Goal: Information Seeking & Learning: Learn about a topic

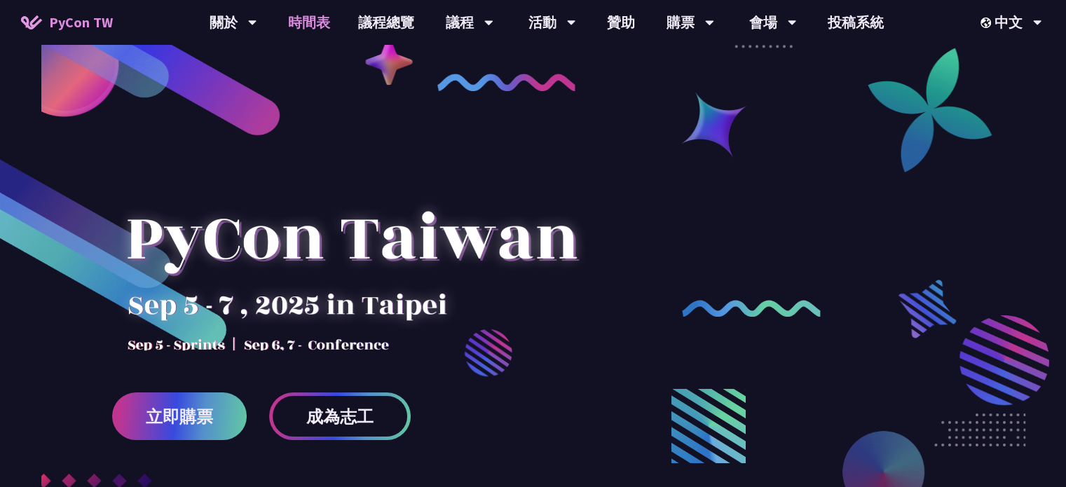
click at [315, 22] on link "時間表" at bounding box center [309, 22] width 70 height 45
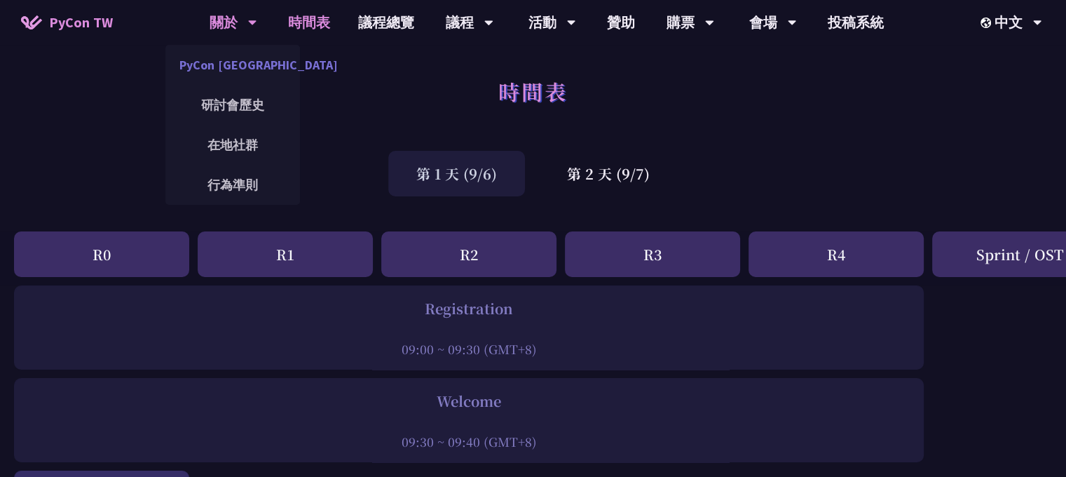
click at [230, 64] on link "PyCon [GEOGRAPHIC_DATA]" at bounding box center [232, 64] width 135 height 33
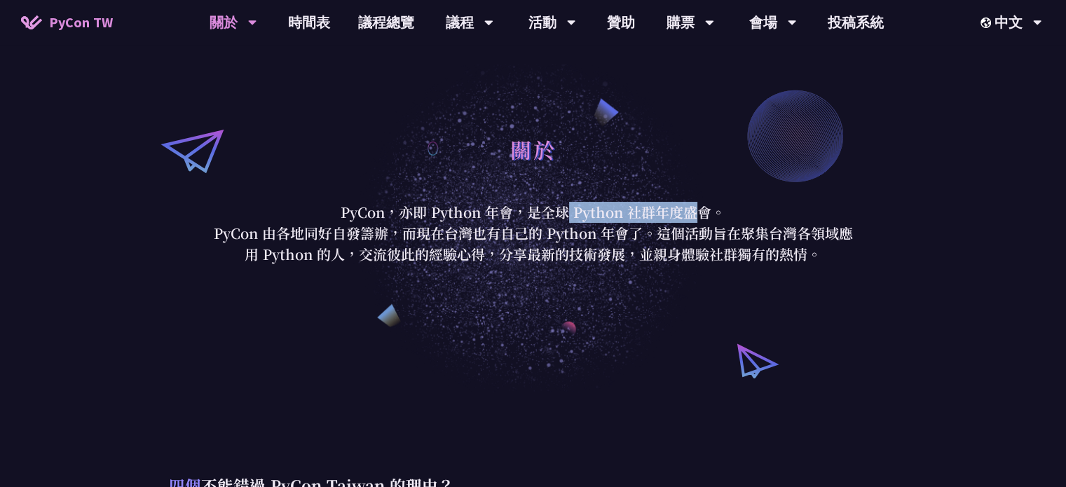
drag, startPoint x: 434, startPoint y: 215, endPoint x: 663, endPoint y: 224, distance: 229.4
click at [660, 224] on div "關於 PyCon，亦即 Python 年會，是全球 Python 社群年度盛會。 PyCon 由各地同好自發籌辦，而現在台灣也有自己的 Python 年會了。…" at bounding box center [534, 196] width 652 height 137
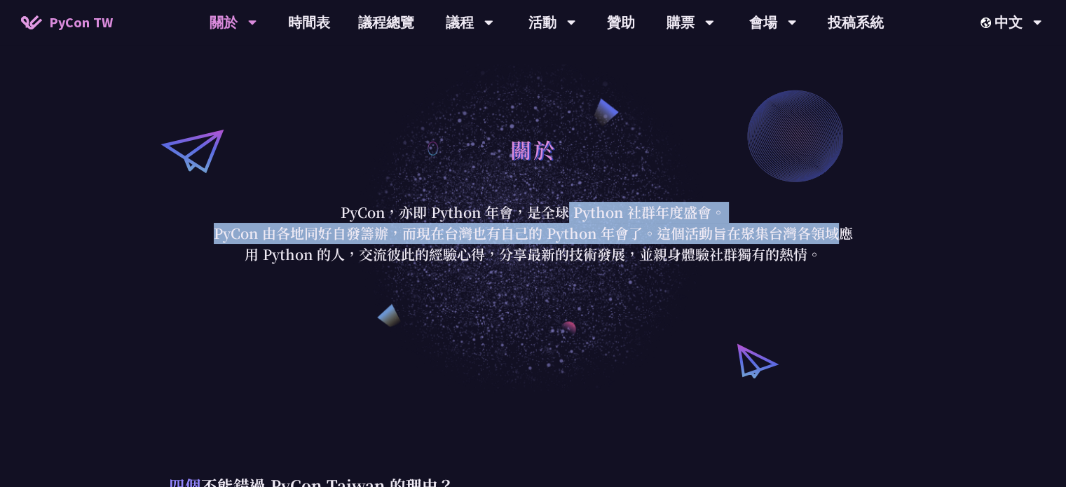
click at [663, 224] on p "PyCon 由各地同好自發籌辦，而現在台灣也有自己的 Python 年會了。這個活動旨在聚集台灣各領域應用 Python 的人，交流彼此的經驗心得，分享最新的…" at bounding box center [534, 244] width 652 height 42
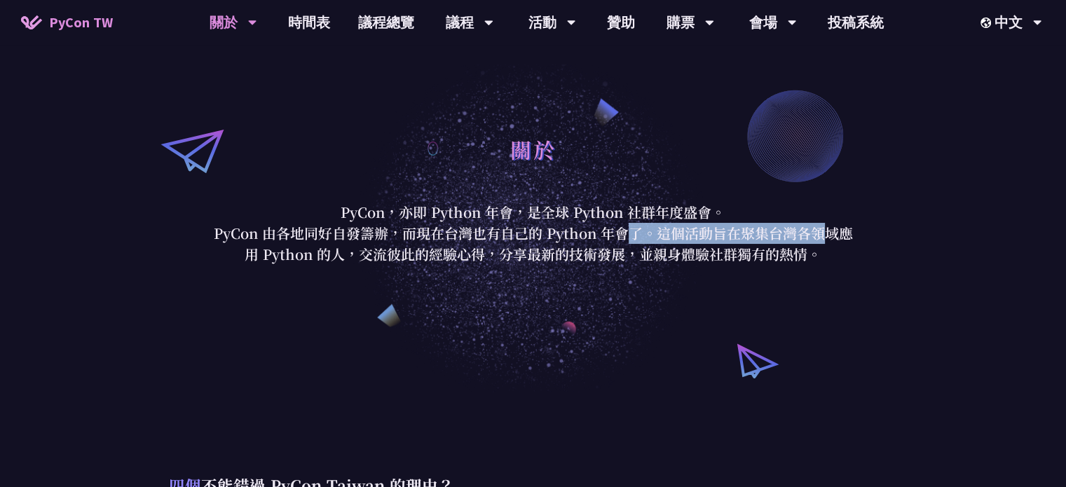
drag, startPoint x: 520, startPoint y: 236, endPoint x: 750, endPoint y: 238, distance: 229.9
click at [745, 238] on p "PyCon 由各地同好自發籌辦，而現在台灣也有自己的 Python 年會了。這個活動旨在聚集台灣各領域應用 Python 的人，交流彼此的經驗心得，分享最新的…" at bounding box center [534, 244] width 652 height 42
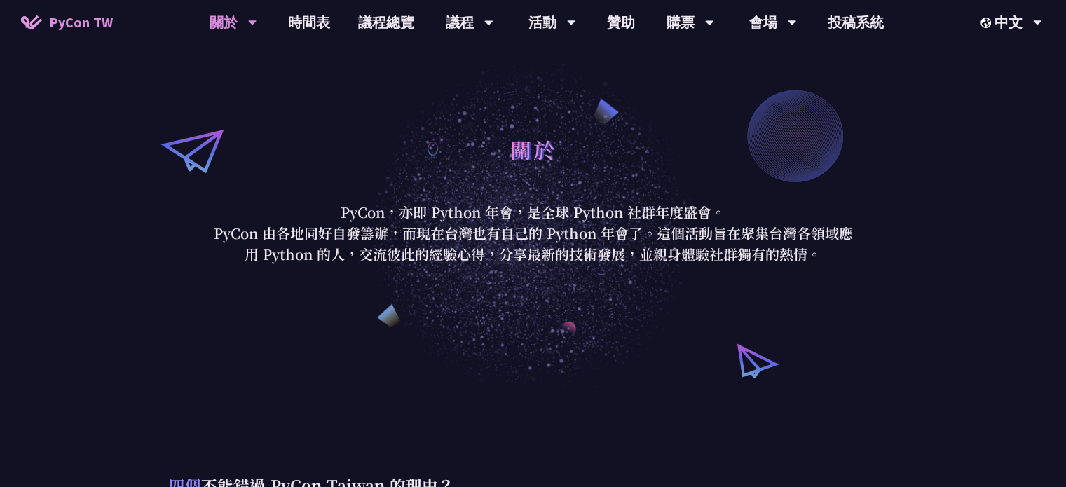
click at [752, 238] on p "PyCon 由各地同好自發籌辦，而現在台灣也有自己的 Python 年會了。這個活動旨在聚集台灣各領域應用 Python 的人，交流彼此的經驗心得，分享最新的…" at bounding box center [534, 244] width 652 height 42
drag, startPoint x: 400, startPoint y: 244, endPoint x: 637, endPoint y: 249, distance: 237.0
click at [583, 247] on p "PyCon 由各地同好自發籌辦，而現在台灣也有自己的 Python 年會了。這個活動旨在聚集台灣各領域應用 Python 的人，交流彼此的經驗心得，分享最新的…" at bounding box center [534, 244] width 652 height 42
click at [638, 249] on p "PyCon 由各地同好自發籌辦，而現在台灣也有自己的 Python 年會了。這個活動旨在聚集台灣各領域應用 Python 的人，交流彼此的經驗心得，分享最新的…" at bounding box center [534, 244] width 652 height 42
drag, startPoint x: 665, startPoint y: 257, endPoint x: 718, endPoint y: 258, distance: 53.3
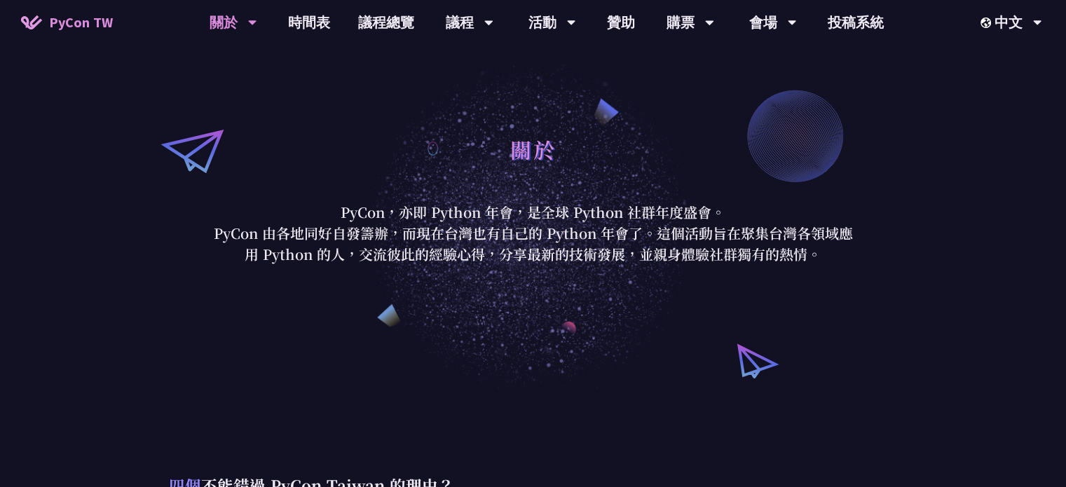
click at [715, 258] on p "PyCon 由各地同好自發籌辦，而現在台灣也有自己的 Python 年會了。這個活動旨在聚集台灣各領域應用 Python 的人，交流彼此的經驗心得，分享最新的…" at bounding box center [534, 244] width 652 height 42
click at [718, 258] on p "PyCon 由各地同好自發籌辦，而現在台灣也有自己的 Python 年會了。這個活動旨在聚集台灣各領域應用 Python 的人，交流彼此的經驗心得，分享最新的…" at bounding box center [534, 244] width 652 height 42
drag, startPoint x: 631, startPoint y: 256, endPoint x: 852, endPoint y: 261, distance: 220.9
click at [842, 260] on p "PyCon 由各地同好自發籌辦，而現在台灣也有自己的 Python 年會了。這個活動旨在聚集台灣各領域應用 Python 的人，交流彼此的經驗心得，分享最新的…" at bounding box center [534, 244] width 652 height 42
click at [849, 261] on p "PyCon 由各地同好自發籌辦，而現在台灣也有自己的 Python 年會了。這個活動旨在聚集台灣各領域應用 Python 的人，交流彼此的經驗心得，分享最新的…" at bounding box center [534, 244] width 652 height 42
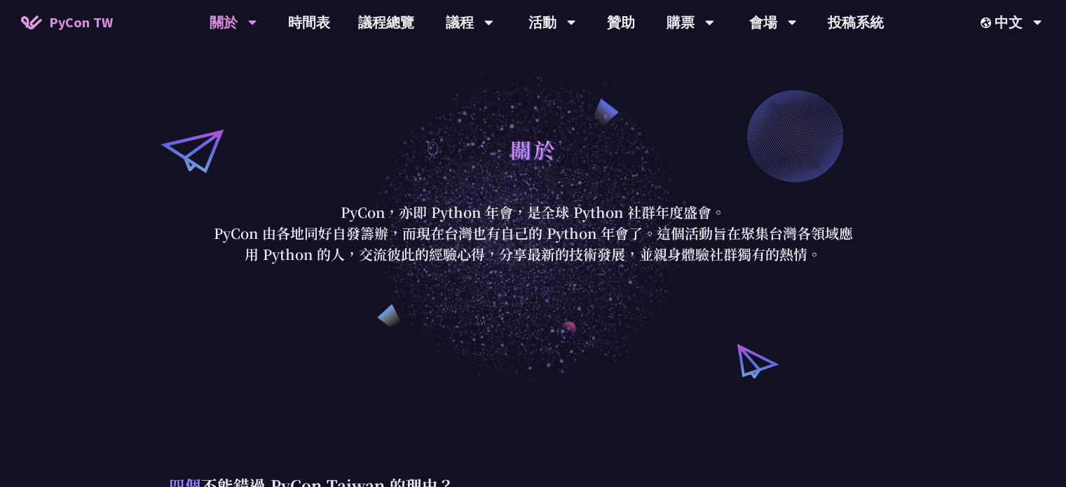
click at [692, 252] on p "PyCon 由各地同好自發籌辦，而現在台灣也有自己的 Python 年會了。這個活動旨在聚集台灣各領域應用 Python 的人，交流彼此的經驗心得，分享最新的…" at bounding box center [534, 244] width 652 height 42
drag, startPoint x: 715, startPoint y: 254, endPoint x: 812, endPoint y: 260, distance: 97.6
click at [812, 260] on p "PyCon 由各地同好自發籌辦，而現在台灣也有自己的 Python 年會了。這個活動旨在聚集台灣各領域應用 Python 的人，交流彼此的經驗心得，分享最新的…" at bounding box center [534, 244] width 652 height 42
click at [813, 260] on p "PyCon 由各地同好自發籌辦，而現在台灣也有自己的 Python 年會了。這個活動旨在聚集台灣各領域應用 Python 的人，交流彼此的經驗心得，分享最新的…" at bounding box center [534, 244] width 652 height 42
drag, startPoint x: 763, startPoint y: 254, endPoint x: 816, endPoint y: 254, distance: 53.3
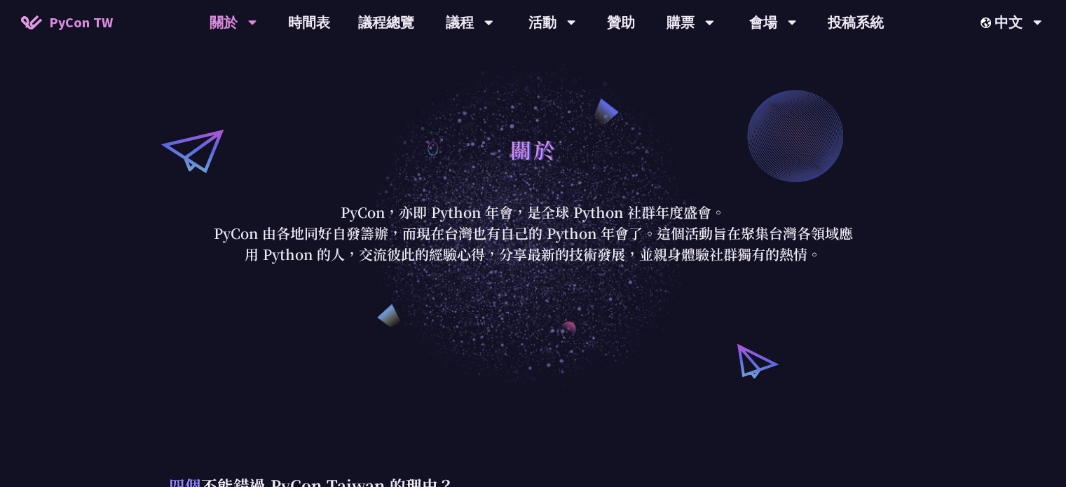
click at [816, 254] on p "PyCon 由各地同好自發籌辦，而現在台灣也有自己的 Python 年會了。這個活動旨在聚集台灣各領域應用 Python 的人，交流彼此的經驗心得，分享最新的…" at bounding box center [534, 244] width 652 height 42
drag, startPoint x: 757, startPoint y: 252, endPoint x: 830, endPoint y: 254, distance: 72.9
click at [822, 254] on p "PyCon 由各地同好自發籌辦，而現在台灣也有自己的 Python 年會了。這個活動旨在聚集台灣各領域應用 Python 的人，交流彼此的經驗心得，分享最新的…" at bounding box center [534, 244] width 652 height 42
click at [834, 254] on p "PyCon 由各地同好自發籌辦，而現在台灣也有自己的 Python 年會了。這個活動旨在聚集台灣各領域應用 Python 的人，交流彼此的經驗心得，分享最新的…" at bounding box center [534, 244] width 652 height 42
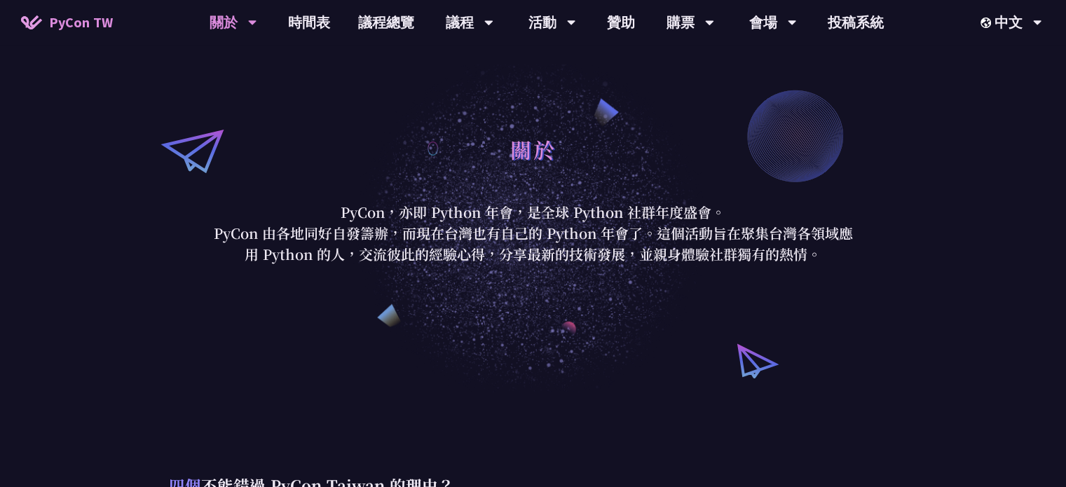
drag, startPoint x: 768, startPoint y: 252, endPoint x: 820, endPoint y: 253, distance: 51.9
click at [815, 253] on p "PyCon 由各地同好自發籌辦，而現在台灣也有自己的 Python 年會了。這個活動旨在聚集台灣各領域應用 Python 的人，交流彼此的經驗心得，分享最新的…" at bounding box center [534, 244] width 652 height 42
click at [820, 253] on p "PyCon 由各地同好自發籌辦，而現在台灣也有自己的 Python 年會了。這個活動旨在聚集台灣各領域應用 Python 的人，交流彼此的經驗心得，分享最新的…" at bounding box center [534, 244] width 652 height 42
drag, startPoint x: 777, startPoint y: 256, endPoint x: 830, endPoint y: 258, distance: 52.6
click at [824, 258] on p "PyCon 由各地同好自發籌辦，而現在台灣也有自己的 Python 年會了。這個活動旨在聚集台灣各領域應用 Python 的人，交流彼此的經驗心得，分享最新的…" at bounding box center [534, 244] width 652 height 42
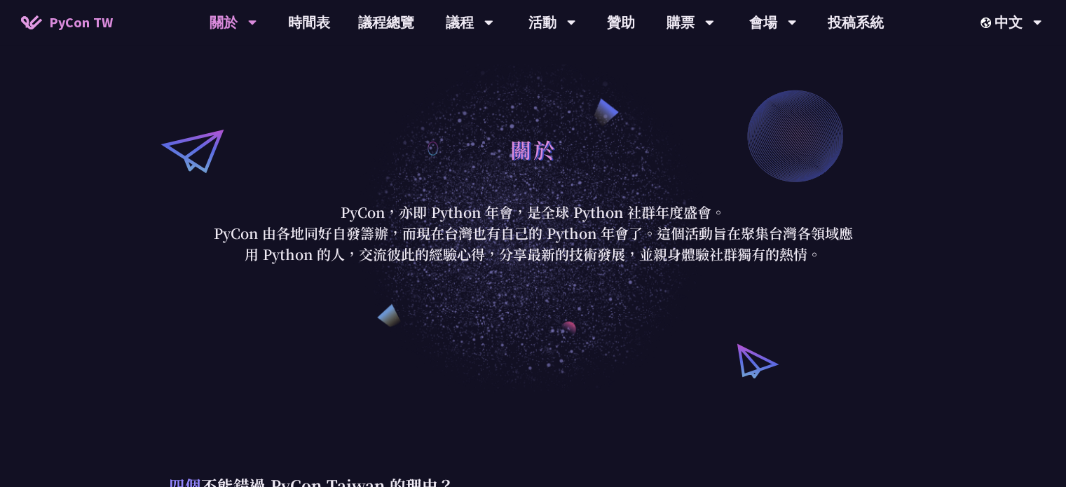
click at [830, 258] on p "PyCon 由各地同好自發籌辦，而現在台灣也有自己的 Python 年會了。這個活動旨在聚集台灣各領域應用 Python 的人，交流彼此的經驗心得，分享最新的…" at bounding box center [534, 244] width 652 height 42
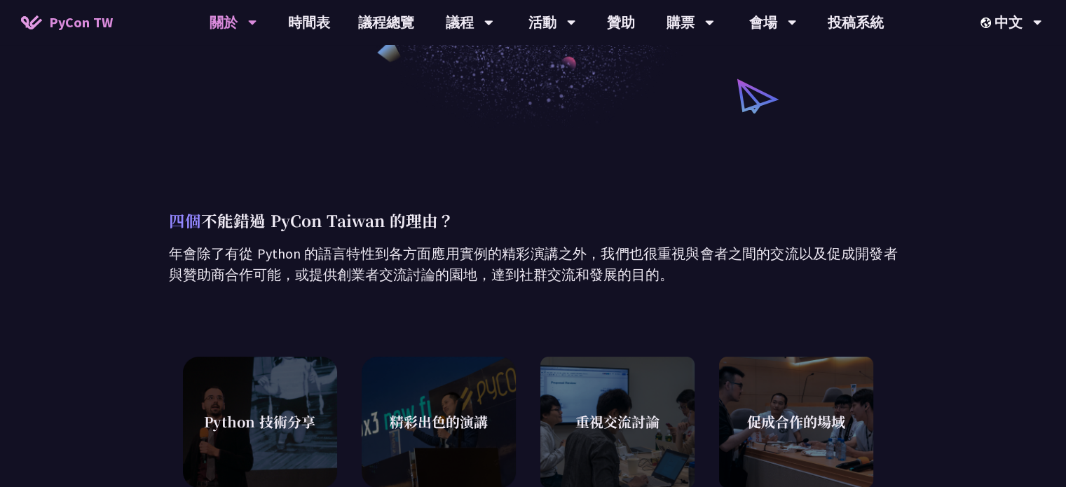
scroll to position [280, 0]
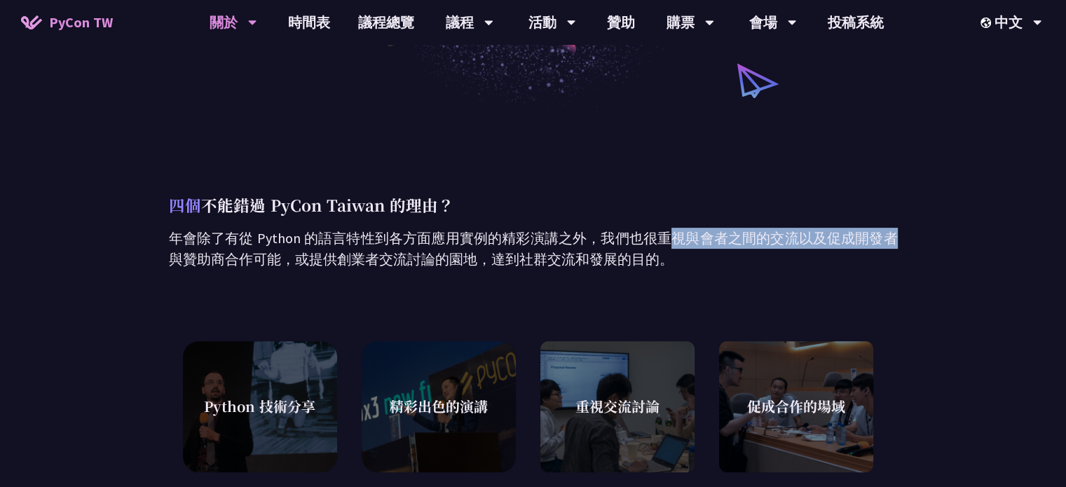
drag, startPoint x: 618, startPoint y: 237, endPoint x: 737, endPoint y: 237, distance: 119.2
click at [737, 237] on p "年會除了有從 Python 的語言特性到各方面應用實例的精彩演講之外，我們也很重視與會者之間的交流以及促成開發者與贊助商合作可能，或提供創業者交流討論的園地，…" at bounding box center [533, 249] width 729 height 42
click at [743, 237] on p "年會除了有從 Python 的語言特性到各方面應用實例的精彩演講之外，我們也很重視與會者之間的交流以及促成開發者與贊助商合作可能，或提供創業者交流討論的園地，…" at bounding box center [533, 249] width 729 height 42
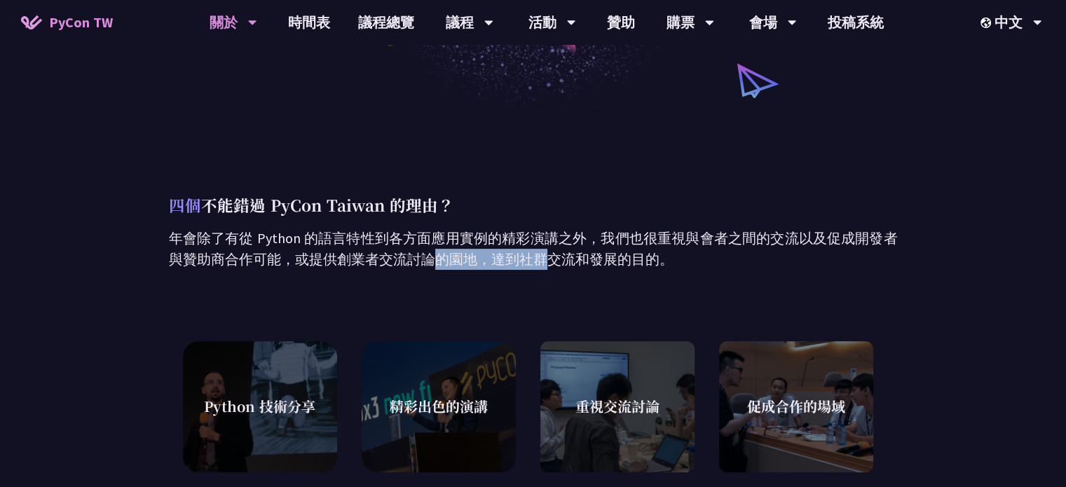
drag, startPoint x: 358, startPoint y: 257, endPoint x: 426, endPoint y: 260, distance: 67.4
click at [425, 260] on p "年會除了有從 Python 的語言特性到各方面應用實例的精彩演講之外，我們也很重視與會者之間的交流以及促成開發者與贊助商合作可能，或提供創業者交流討論的園地，…" at bounding box center [533, 249] width 729 height 42
click at [426, 260] on p "年會除了有從 Python 的語言特性到各方面應用實例的精彩演講之外，我們也很重視與會者之間的交流以及促成開發者與贊助商合作可能，或提供創業者交流討論的園地，…" at bounding box center [533, 249] width 729 height 42
drag, startPoint x: 382, startPoint y: 260, endPoint x: 599, endPoint y: 259, distance: 216.6
click at [598, 259] on p "年會除了有從 Python 的語言特性到各方面應用實例的精彩演講之外，我們也很重視與會者之間的交流以及促成開發者與贊助商合作可能，或提供創業者交流討論的園地，…" at bounding box center [533, 249] width 729 height 42
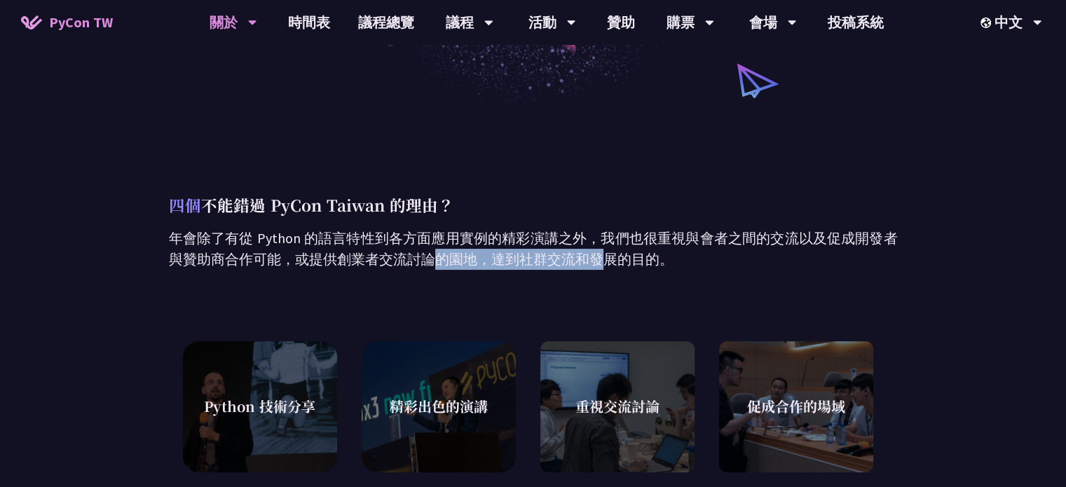
click at [599, 259] on p "年會除了有從 Python 的語言特性到各方面應用實例的精彩演講之外，我們也很重視與會者之間的交流以及促成開發者與贊助商合作可能，或提供創業者交流討論的園地，…" at bounding box center [533, 249] width 729 height 42
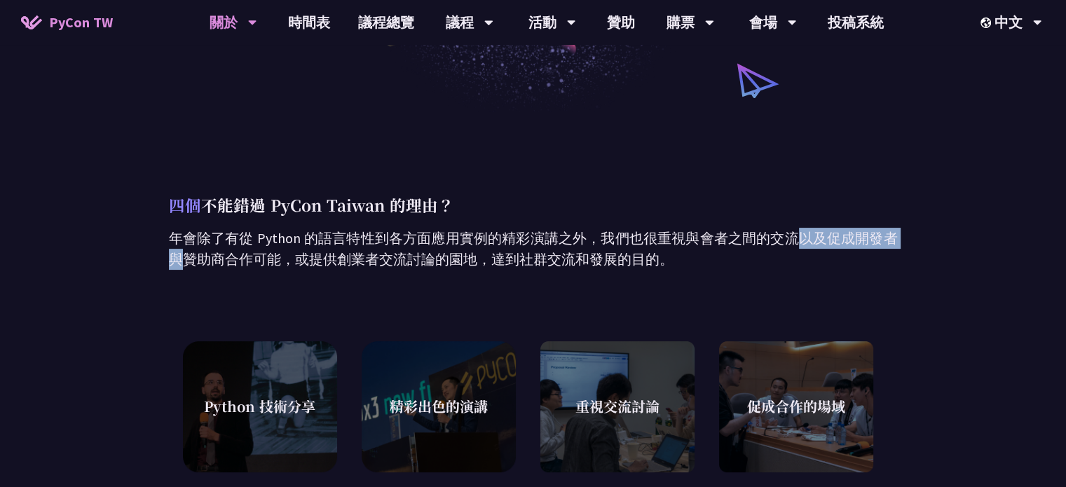
click at [759, 236] on p "年會除了有從 Python 的語言特性到各方面應用實例的精彩演講之外，我們也很重視與會者之間的交流以及促成開發者與贊助商合作可能，或提供創業者交流討論的園地，…" at bounding box center [533, 249] width 729 height 42
click at [802, 236] on p "年會除了有從 Python 的語言特性到各方面應用實例的精彩演講之外，我們也很重視與會者之間的交流以及促成開發者與贊助商合作可能，或提供創業者交流討論的園地，…" at bounding box center [533, 249] width 729 height 42
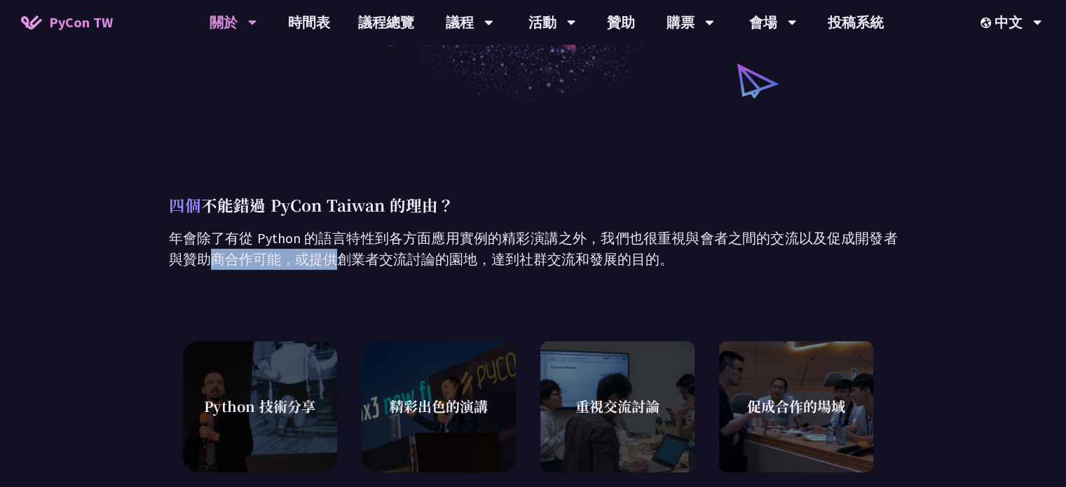
drag, startPoint x: 754, startPoint y: 235, endPoint x: 948, endPoint y: 235, distance: 194.2
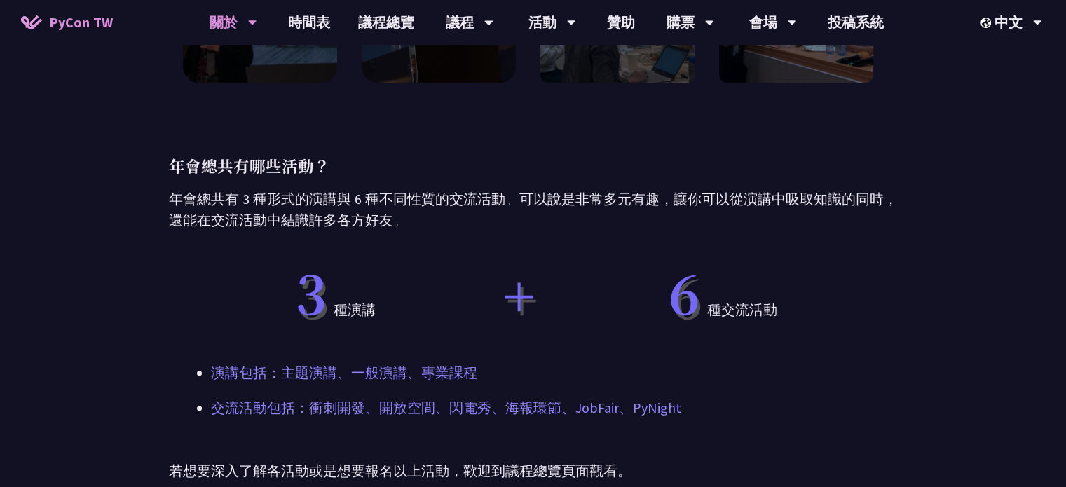
scroll to position [747, 0]
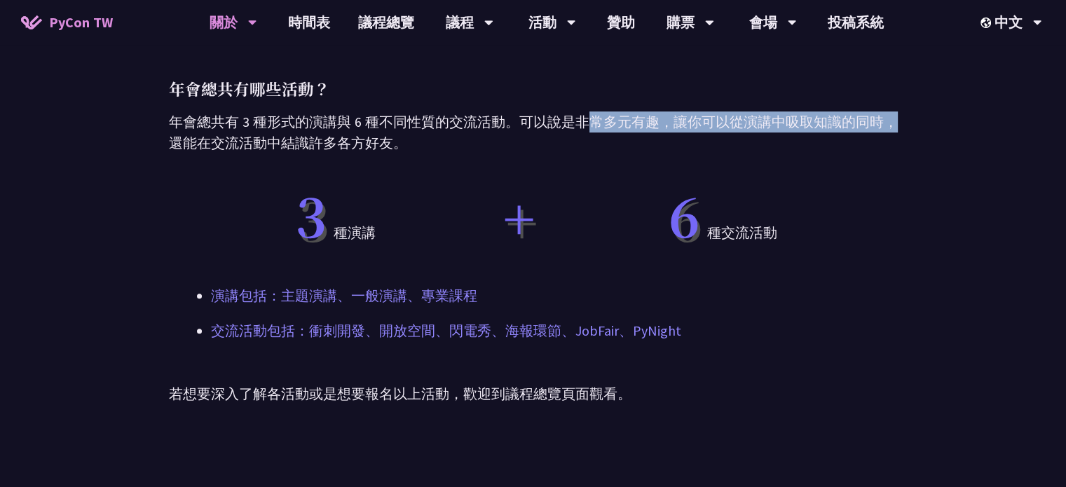
drag, startPoint x: 478, startPoint y: 125, endPoint x: 714, endPoint y: 124, distance: 236.2
click at [714, 124] on p "年會總共有 3 種形式的演講與 6 種不同性質的交流活動。可以說是非常多元有趣，讓你可以從演講中吸取知識的同時，還能在交流活動中結識許多各方好友。" at bounding box center [533, 132] width 729 height 42
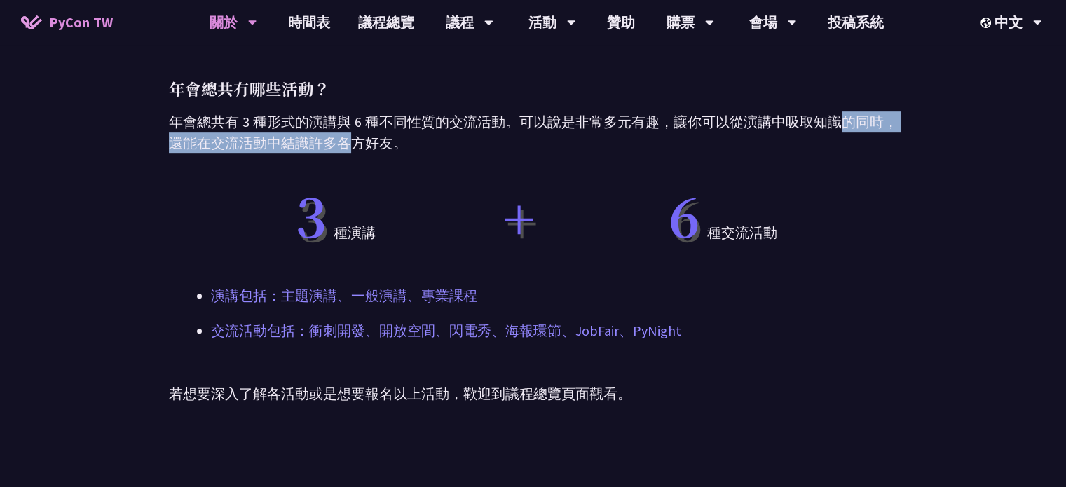
click at [902, 124] on div "四個 不能錯過 PyCon Taiwan 的理由？ 年會除了有從 Python 的語言特性到各方面應用實例的精彩演講之外，我們也很重視與會者之間的交流以及促成…" at bounding box center [533, 66] width 1066 height 843
click at [902, 125] on div "四個 不能錯過 PyCon Taiwan 的理由？ 年會除了有從 Python 的語言特性到各方面應用實例的精彩演講之外，我們也很重視與會者之間的交流以及促成…" at bounding box center [533, 66] width 1066 height 843
drag, startPoint x: 200, startPoint y: 146, endPoint x: 402, endPoint y: 143, distance: 201.2
click at [375, 144] on p "年會總共有 3 種形式的演講與 6 種不同性質的交流活動。可以說是非常多元有趣，讓你可以從演講中吸取知識的同時，還能在交流活動中結識許多各方好友。" at bounding box center [533, 132] width 729 height 42
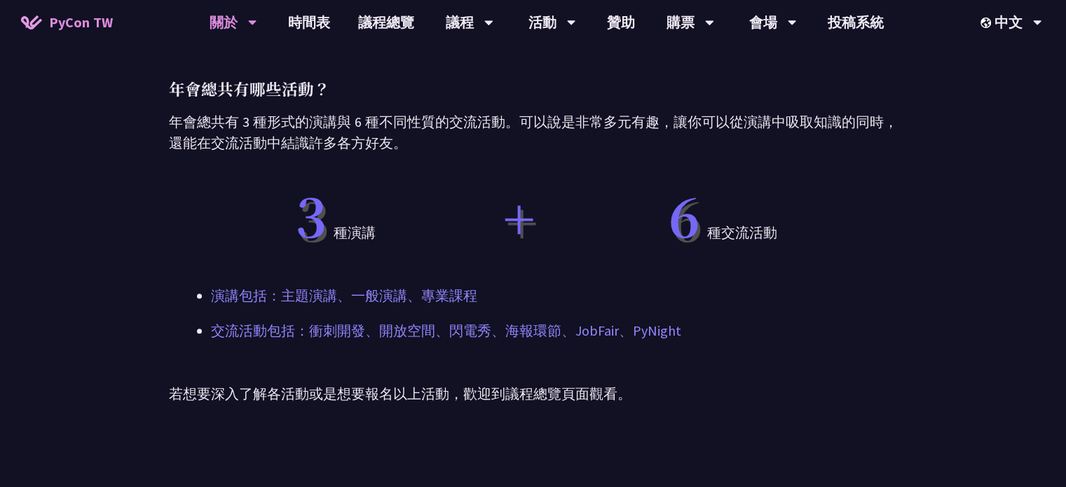
click at [402, 143] on p "年會總共有 3 種形式的演講與 6 種不同性質的交流活動。可以說是非常多元有趣，讓你可以從演講中吸取知識的同時，還能在交流活動中結識許多各方好友。" at bounding box center [533, 132] width 729 height 42
drag, startPoint x: 369, startPoint y: 140, endPoint x: 426, endPoint y: 142, distance: 56.8
click at [418, 142] on p "年會總共有 3 種形式的演講與 6 種不同性質的交流活動。可以說是非常多元有趣，讓你可以從演講中吸取知識的同時，還能在交流活動中結識許多各方好友。" at bounding box center [533, 132] width 729 height 42
click at [426, 142] on p "年會總共有 3 種形式的演講與 6 種不同性質的交流活動。可以說是非常多元有趣，讓你可以從演講中吸取知識的同時，還能在交流活動中結識許多各方好友。" at bounding box center [533, 132] width 729 height 42
drag, startPoint x: 435, startPoint y: 142, endPoint x: 482, endPoint y: 143, distance: 47.7
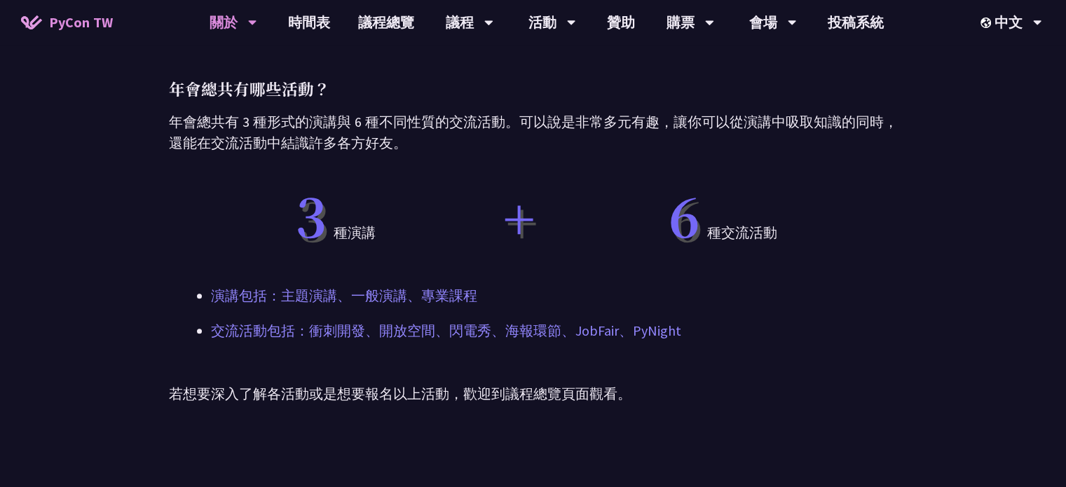
click at [469, 143] on p "年會總共有 3 種形式的演講與 6 種不同性質的交流活動。可以說是非常多元有趣，讓你可以從演講中吸取知識的同時，還能在交流活動中結識許多各方好友。" at bounding box center [533, 132] width 729 height 42
click at [482, 143] on p "年會總共有 3 種形式的演講與 6 種不同性質的交流活動。可以說是非常多元有趣，讓你可以從演講中吸取知識的同時，還能在交流活動中結識許多各方好友。" at bounding box center [533, 132] width 729 height 42
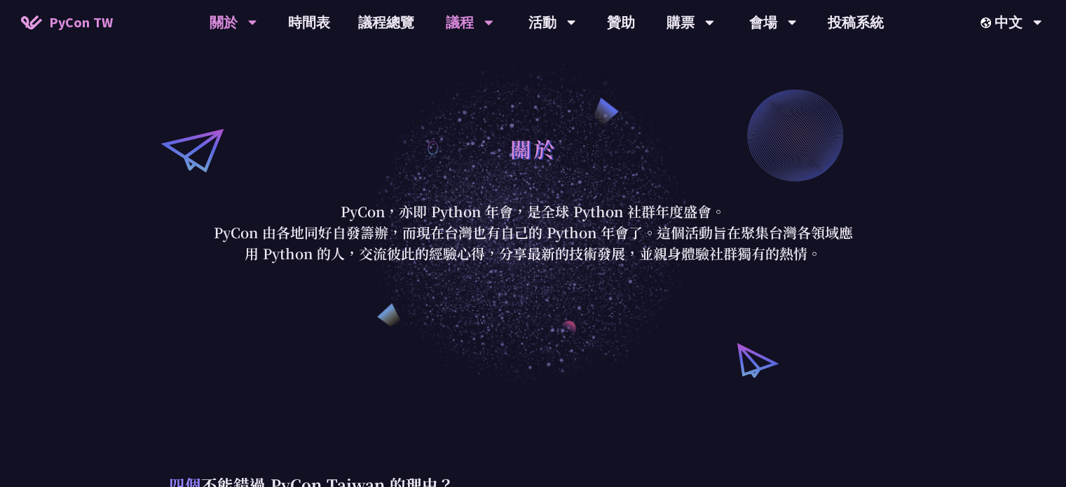
scroll to position [0, 0]
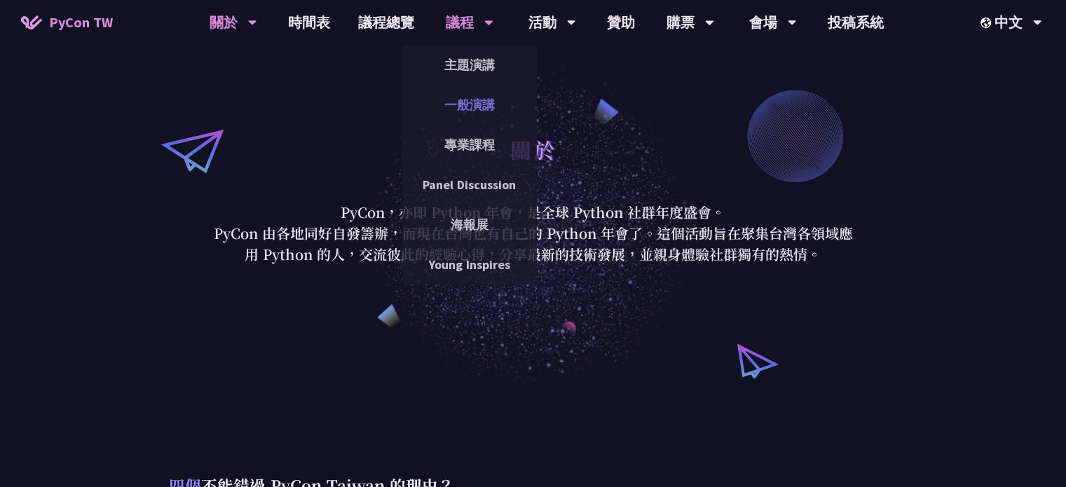
click at [480, 107] on link "一般演講" at bounding box center [469, 104] width 135 height 33
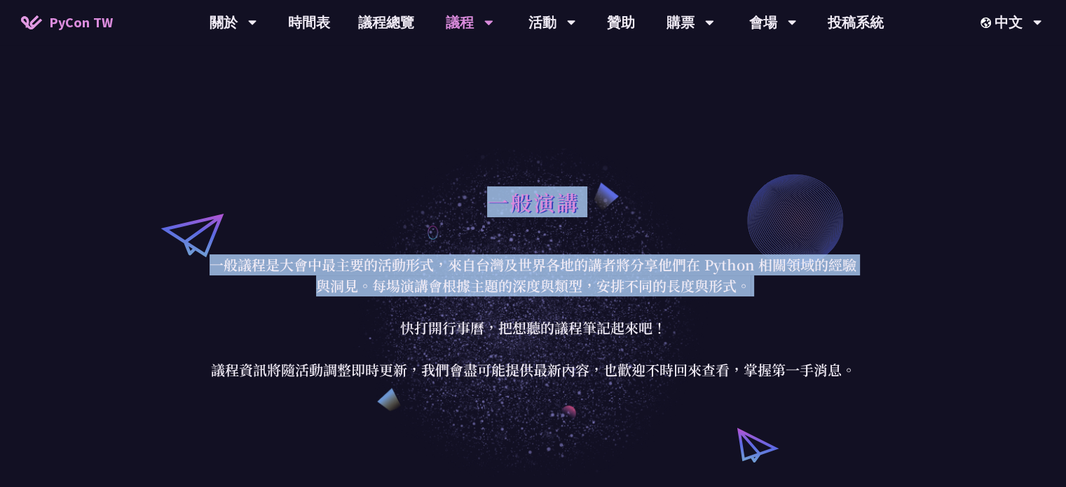
drag, startPoint x: 487, startPoint y: 202, endPoint x: 695, endPoint y: 305, distance: 231.7
click at [694, 305] on div "一般演講 一般議程是大會中最主要的活動形式，來自台灣及世界各地的講者將分享他們在 Python 相關領域的經驗與洞見。每場演講會根據主題的深度與類型，安排不同…" at bounding box center [534, 281] width 652 height 200
click at [695, 305] on p "一般議程是大會中最主要的活動形式，來自台灣及世界各地的講者將分享他們在 Python 相關領域的經驗與洞見。每場演講會根據主題的深度與類型，安排不同的長度與形…" at bounding box center [534, 317] width 652 height 126
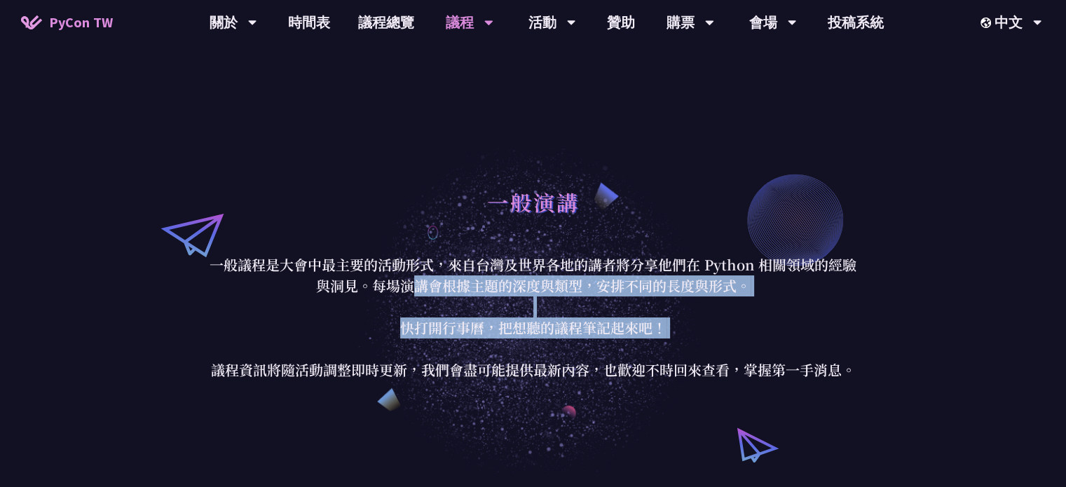
drag, startPoint x: 410, startPoint y: 280, endPoint x: 648, endPoint y: 355, distance: 249.4
click at [648, 355] on p "一般議程是大會中最主要的活動形式，來自台灣及世界各地的講者將分享他們在 Python 相關領域的經驗與洞見。每場演講會根據主題的深度與類型，安排不同的長度與形…" at bounding box center [534, 317] width 652 height 126
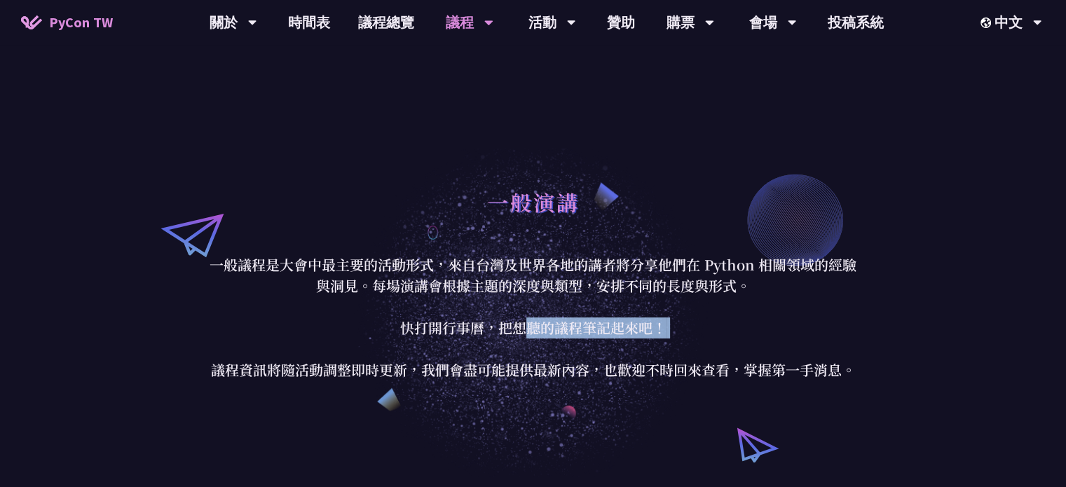
drag, startPoint x: 544, startPoint y: 327, endPoint x: 704, endPoint y: 339, distance: 160.2
click at [695, 339] on p "一般議程是大會中最主要的活動形式，來自台灣及世界各地的講者將分享他們在 Python 相關領域的經驗與洞見。每場演講會根據主題的深度與類型，安排不同的長度與形…" at bounding box center [534, 317] width 652 height 126
click at [704, 339] on p "一般議程是大會中最主要的活動形式，來自台灣及世界各地的講者將分享他們在 Python 相關領域的經驗與洞見。每場演講會根據主題的深度與類型，安排不同的長度與形…" at bounding box center [534, 317] width 652 height 126
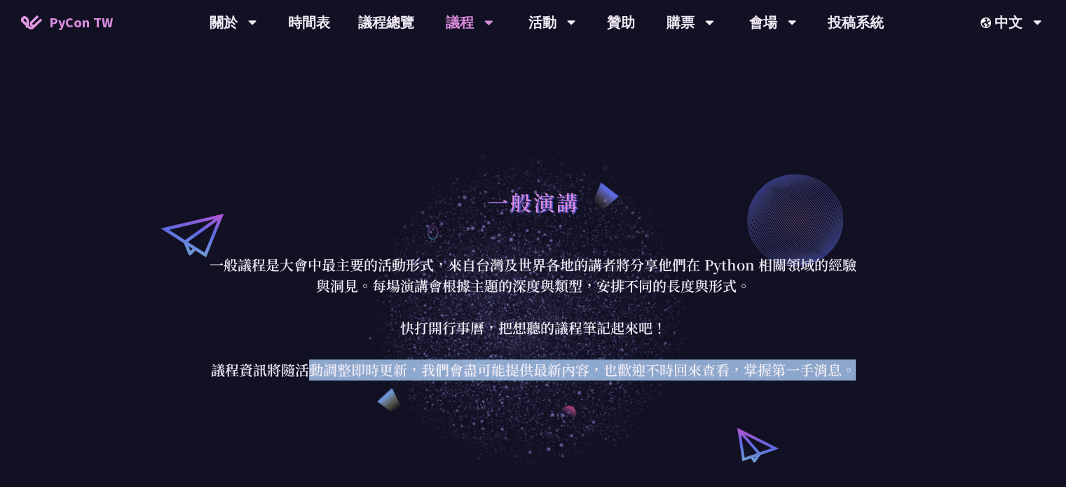
drag, startPoint x: 304, startPoint y: 365, endPoint x: 895, endPoint y: 373, distance: 591.0
click at [895, 373] on div "一般演講 一般議程是大會中最主要的活動形式，來自台灣及世界各地的講者將分享他們在 Python 相關領域的經驗與洞見。每場演講會根據主題的深度與類型，安排不同…" at bounding box center [533, 280] width 1066 height 393
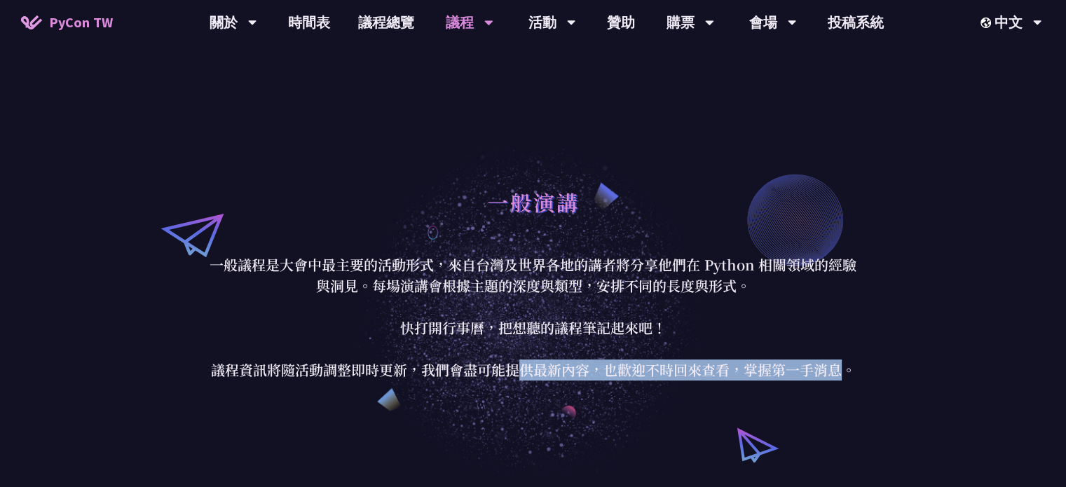
drag, startPoint x: 516, startPoint y: 365, endPoint x: 875, endPoint y: 374, distance: 359.0
click at [875, 374] on div "一般演講 一般議程是大會中最主要的活動形式，來自台灣及世界各地的講者將分享他們在 Python 相關領域的經驗與洞見。每場演講會根據主題的深度與類型，安排不同…" at bounding box center [533, 280] width 1066 height 393
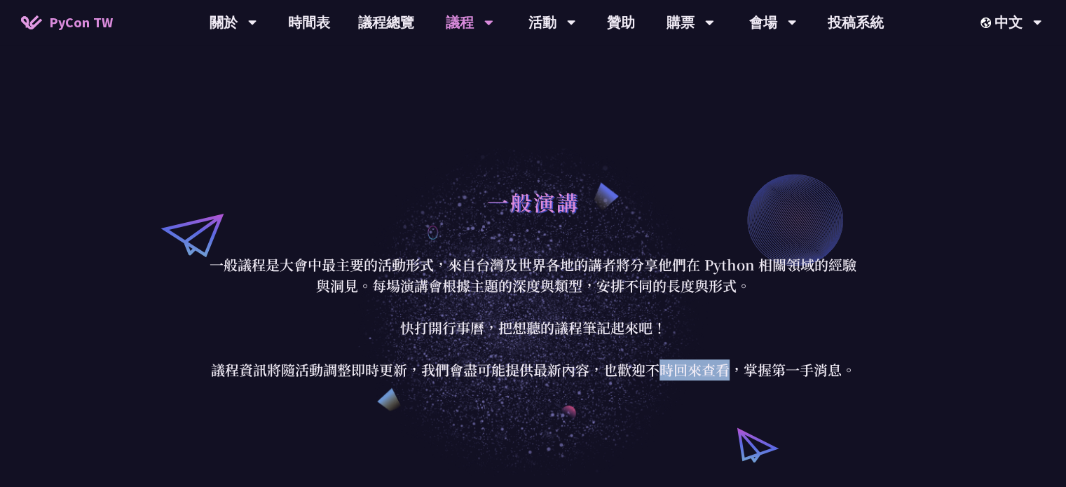
drag, startPoint x: 663, startPoint y: 375, endPoint x: 861, endPoint y: 365, distance: 197.9
click at [854, 365] on p "一般議程是大會中最主要的活動形式，來自台灣及世界各地的講者將分享他們在 Python 相關領域的經驗與洞見。每場演講會根據主題的深度與類型，安排不同的長度與形…" at bounding box center [534, 317] width 652 height 126
click at [881, 366] on div "一般演講 一般議程是大會中最主要的活動形式，來自台灣及世界各地的講者將分享他們在 Python 相關領域的經驗與洞見。每場演講會根據主題的深度與類型，安排不同…" at bounding box center [533, 280] width 1066 height 393
drag, startPoint x: 719, startPoint y: 373, endPoint x: 911, endPoint y: 367, distance: 192.2
click at [900, 368] on div "一般演講 一般議程是大會中最主要的活動形式，來自台灣及世界各地的講者將分享他們在 Python 相關領域的經驗與洞見。每場演講會根據主題的深度與類型，安排不同…" at bounding box center [533, 280] width 1066 height 393
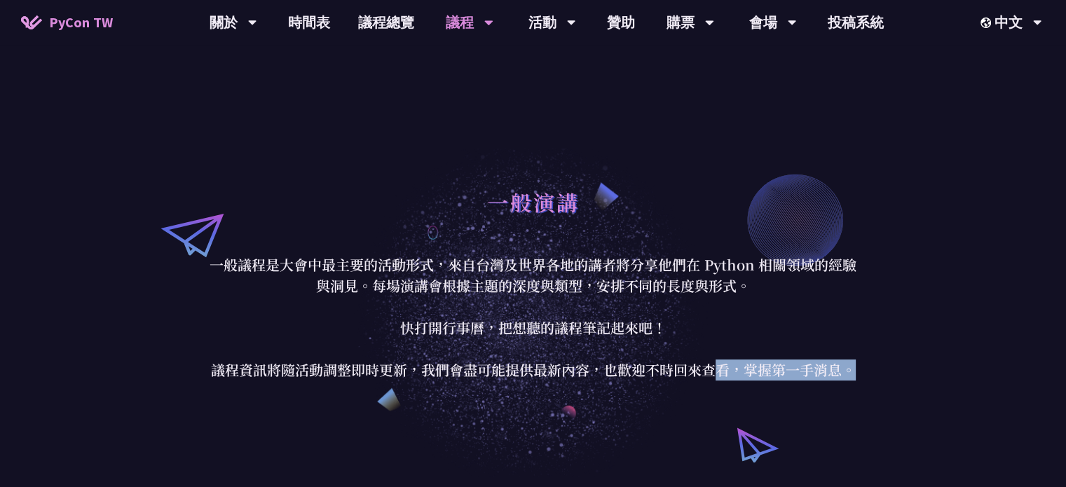
click at [911, 367] on div "一般演講 一般議程是大會中最主要的活動形式，來自台灣及世界各地的講者將分享他們在 Python 相關領域的經驗與洞見。每場演講會根據主題的深度與類型，安排不同…" at bounding box center [533, 280] width 1066 height 393
drag, startPoint x: 794, startPoint y: 373, endPoint x: 906, endPoint y: 373, distance: 112.9
click at [900, 373] on div "一般演講 一般議程是大會中最主要的活動形式，來自台灣及世界各地的講者將分享他們在 Python 相關領域的經驗與洞見。每場演講會根據主題的深度與類型，安排不同…" at bounding box center [533, 280] width 1066 height 393
click at [913, 372] on div "一般演講 一般議程是大會中最主要的活動形式，來自台灣及世界各地的講者將分享他們在 Python 相關領域的經驗與洞見。每場演講會根據主題的深度與類型，安排不同…" at bounding box center [533, 280] width 1066 height 393
drag, startPoint x: 748, startPoint y: 374, endPoint x: 892, endPoint y: 369, distance: 144.5
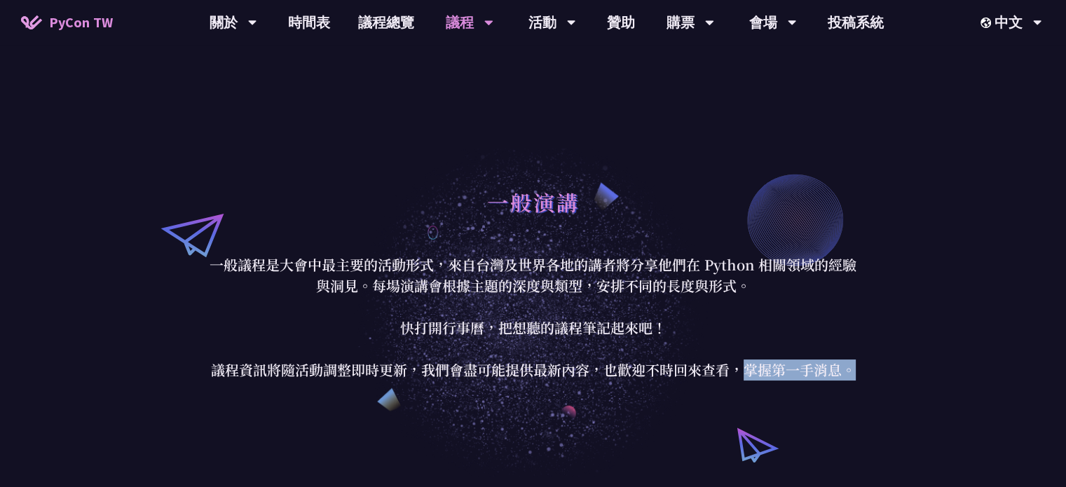
click at [888, 371] on div "一般演講 一般議程是大會中最主要的活動形式，來自台灣及世界各地的講者將分享他們在 Python 相關領域的經驗與洞見。每場演講會根據主題的深度與類型，安排不同…" at bounding box center [533, 280] width 1066 height 393
click at [892, 368] on div "一般演講 一般議程是大會中最主要的活動形式，來自台灣及世界各地的講者將分享他們在 Python 相關領域的經驗與洞見。每場演講會根據主題的深度與類型，安排不同…" at bounding box center [533, 280] width 1066 height 393
click at [891, 376] on div "一般演講 一般議程是大會中最主要的活動形式，來自台灣及世界各地的講者將分享他們在 Python 相關領域的經驗與洞見。每場演講會根據主題的深度與類型，安排不同…" at bounding box center [533, 280] width 1066 height 393
click at [919, 375] on div "一般演講 一般議程是大會中最主要的活動形式，來自台灣及世界各地的講者將分享他們在 Python 相關領域的經驗與洞見。每場演講會根據主題的深度與類型，安排不同…" at bounding box center [533, 280] width 1066 height 393
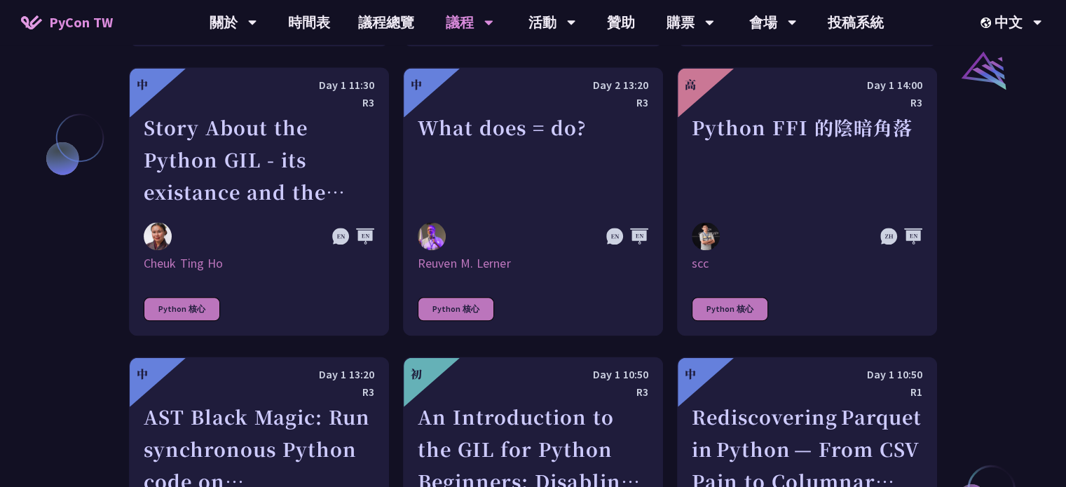
scroll to position [1682, 0]
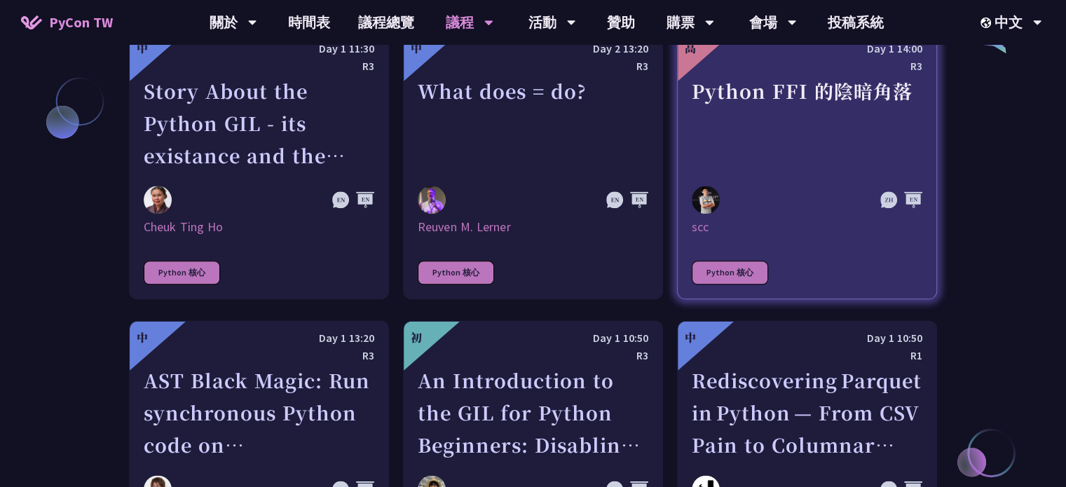
click at [869, 238] on link "高 Day 1 14:00 R3 Python FFI 的陰暗角落 scc Python 核心" at bounding box center [807, 165] width 260 height 268
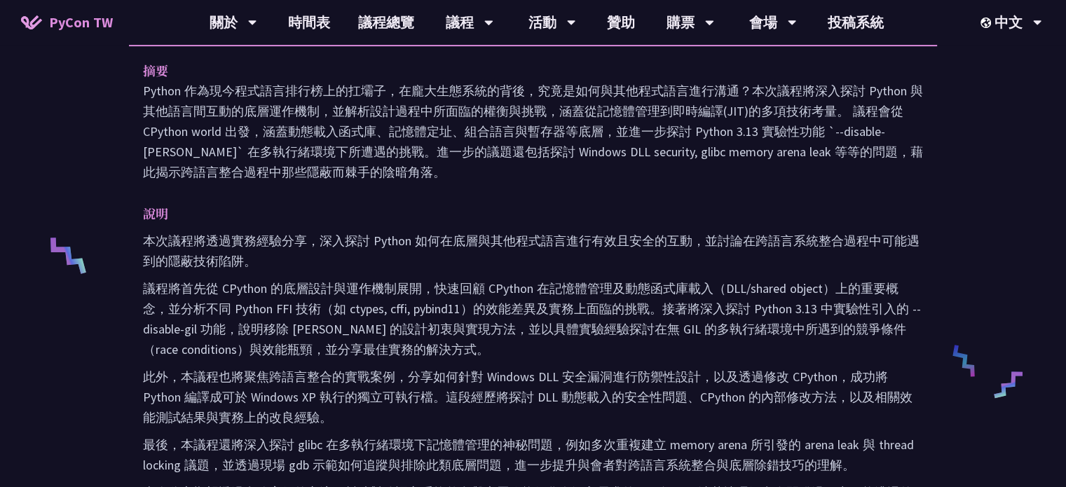
scroll to position [561, 0]
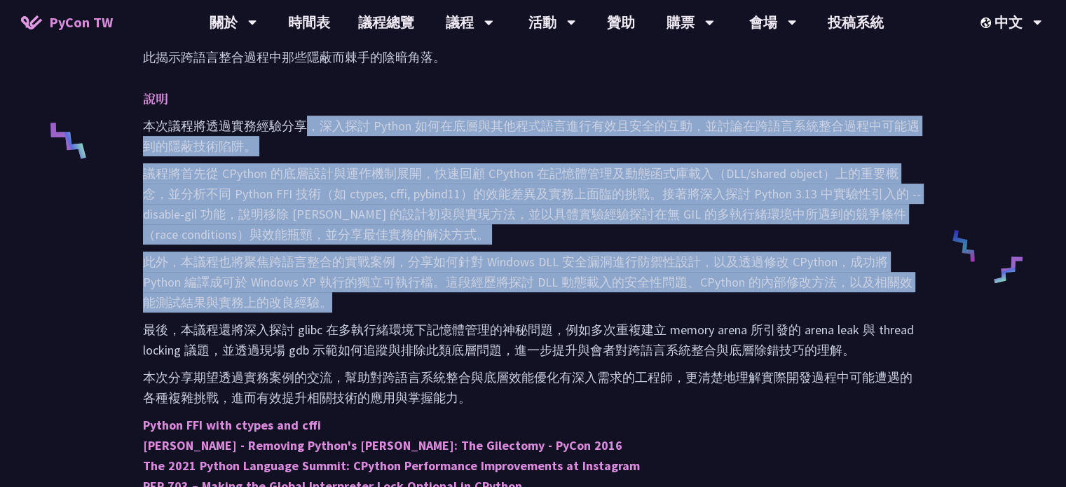
drag, startPoint x: 311, startPoint y: 118, endPoint x: 872, endPoint y: 296, distance: 588.9
click at [872, 296] on div "本次議程將透過實務經驗分享，深入探討 Python 如何在底層與其他程式語言進行有效且安全的互動，並討論在跨語言系統整合過程中可能遇到的隱蔽技術陷阱。 議程將…" at bounding box center [533, 377] width 780 height 523
click at [872, 297] on p "此外，本議程也將聚焦跨語言整合的實戰案例，分享如何針對 Windows DLL 安全漏洞進行防禦性設計，以及透過修改 CPython，成功將 Python 編…" at bounding box center [533, 282] width 780 height 61
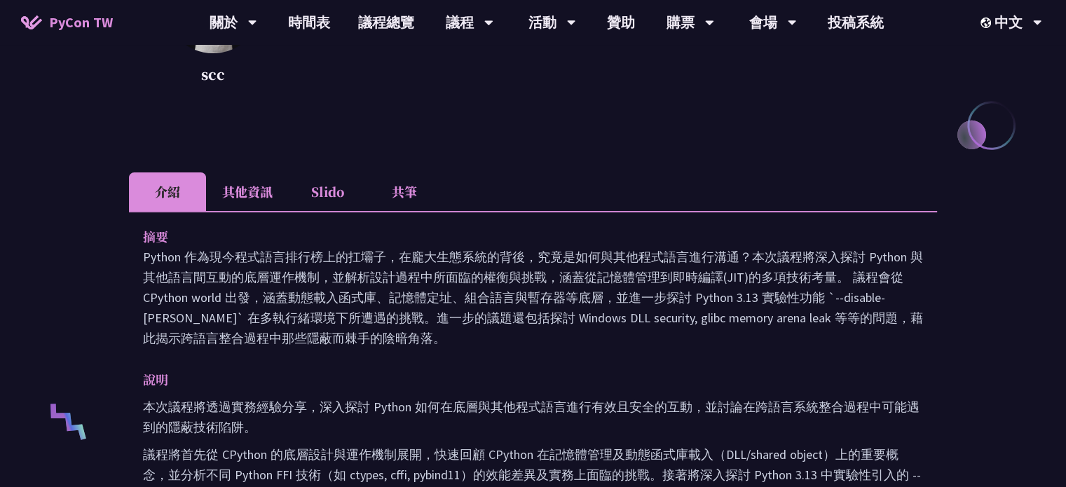
scroll to position [280, 0]
click at [339, 195] on li "Slido" at bounding box center [327, 191] width 77 height 39
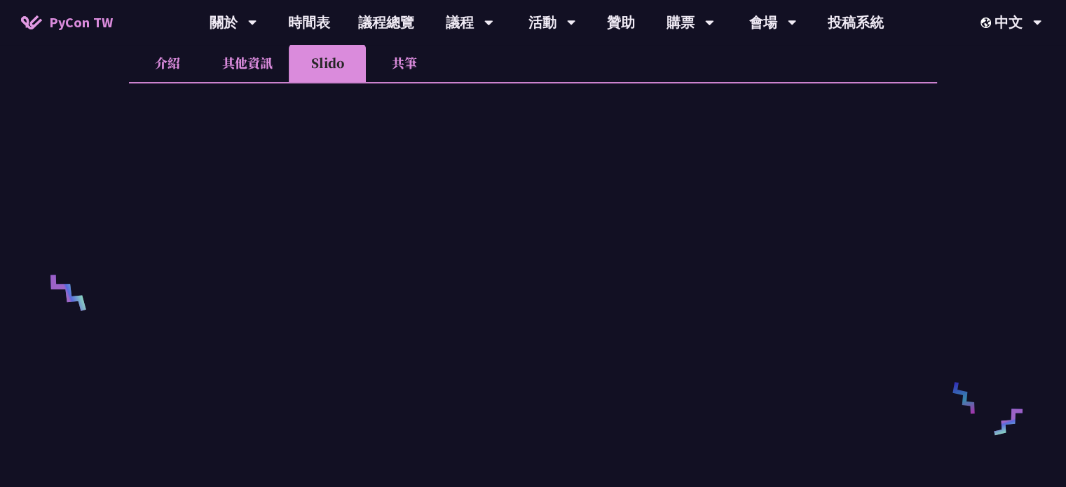
scroll to position [374, 0]
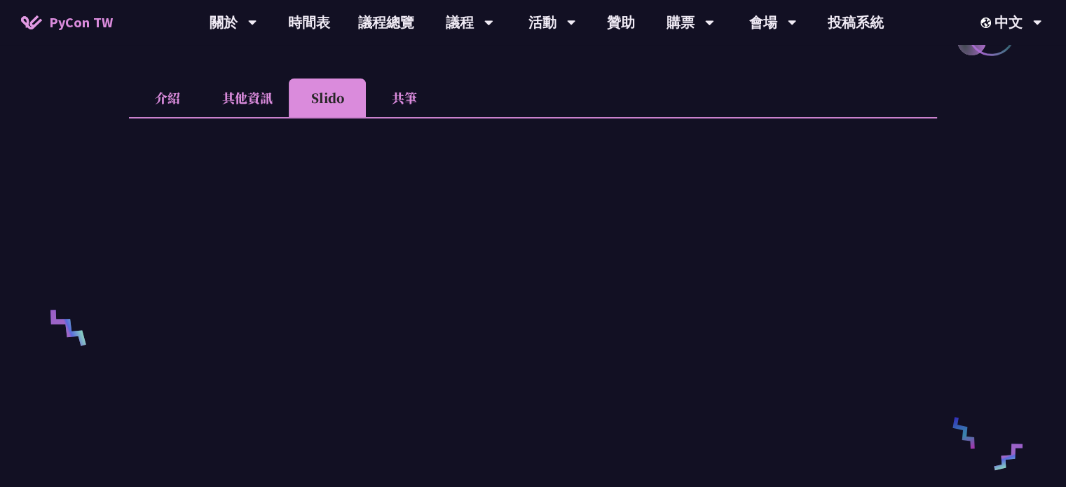
click at [416, 96] on li "共筆" at bounding box center [404, 98] width 77 height 39
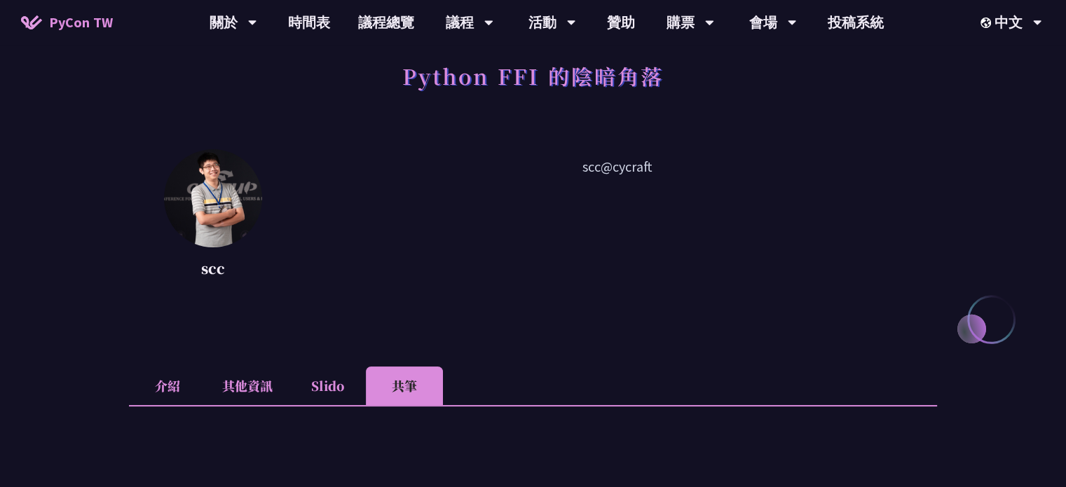
scroll to position [186, 0]
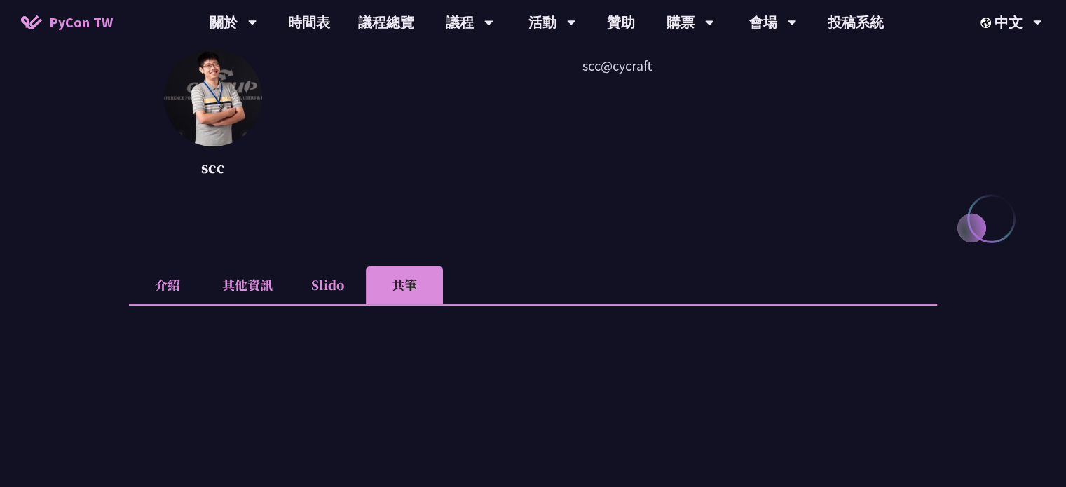
click at [243, 283] on li "其他資訊" at bounding box center [247, 285] width 83 height 39
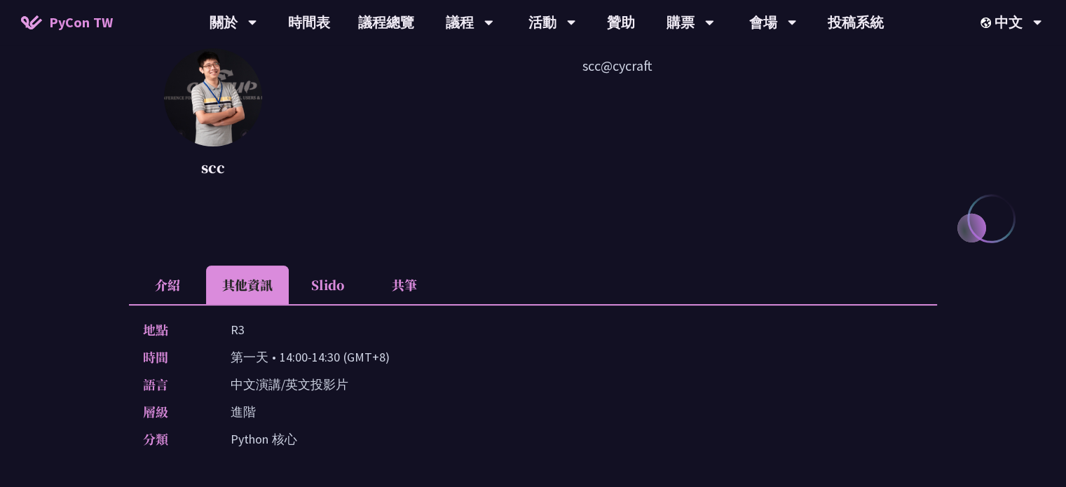
scroll to position [374, 0]
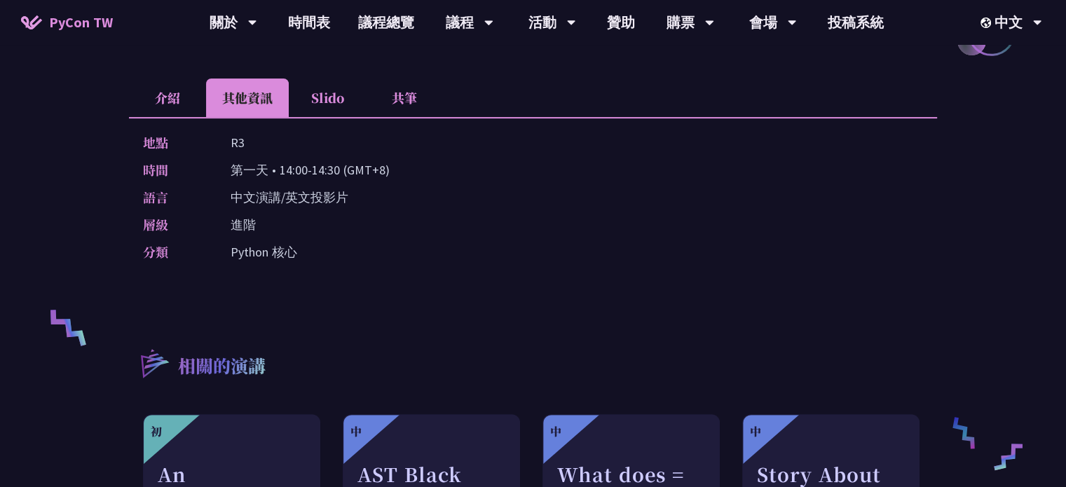
click at [168, 102] on li "介紹" at bounding box center [167, 98] width 77 height 39
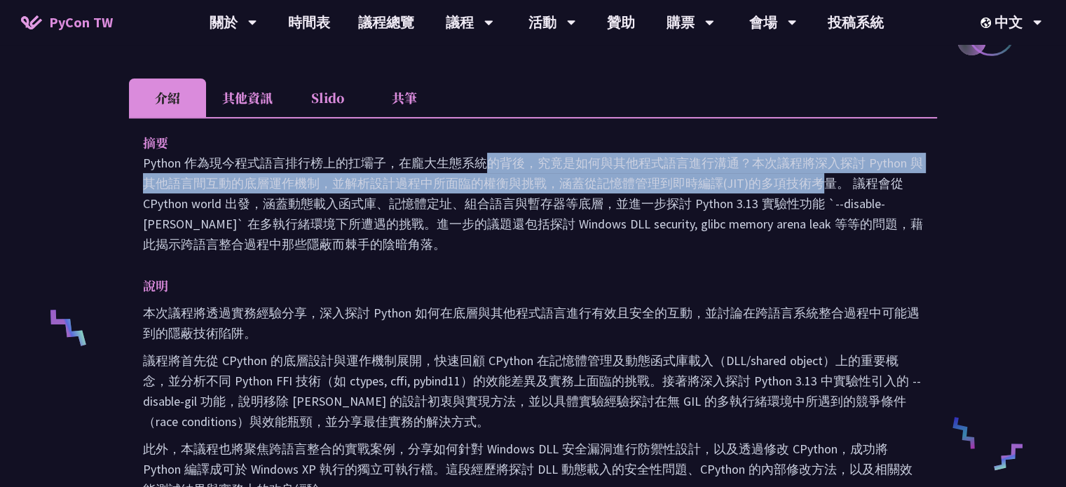
drag, startPoint x: 356, startPoint y: 172, endPoint x: 599, endPoint y: 176, distance: 242.6
click at [599, 176] on p "Python 作為現今程式語言排行榜上的扛壩子，在龐大生態系統的背後，究竟是如何與其他程式語言進行溝通？本次議程將深入探討 Python 與其他語言間互動的底…" at bounding box center [533, 204] width 780 height 102
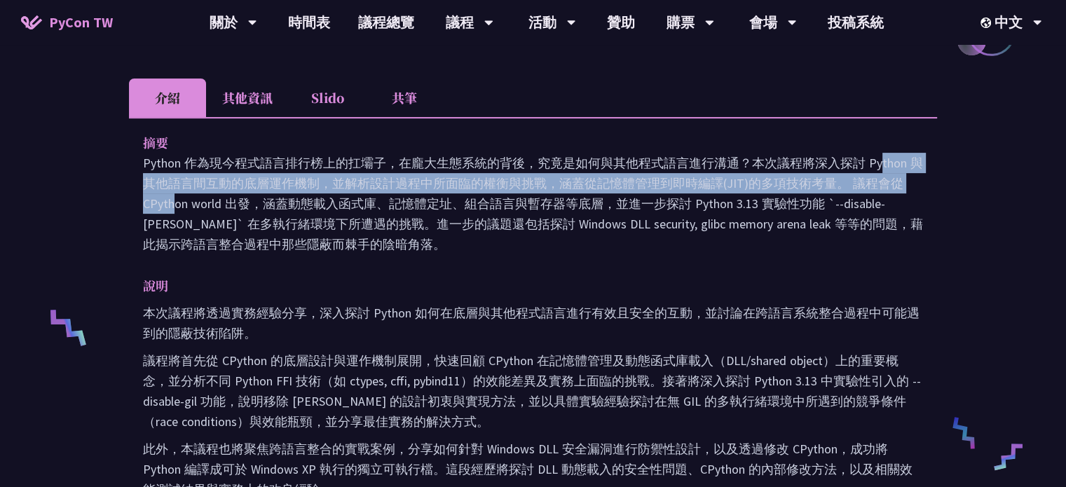
drag, startPoint x: 639, startPoint y: 161, endPoint x: 742, endPoint y: 192, distance: 107.6
click at [742, 192] on p "Python 作為現今程式語言排行榜上的扛壩子，在龐大生態系統的背後，究竟是如何與其他程式語言進行溝通？本次議程將深入探討 Python 與其他語言間互動的底…" at bounding box center [533, 204] width 780 height 102
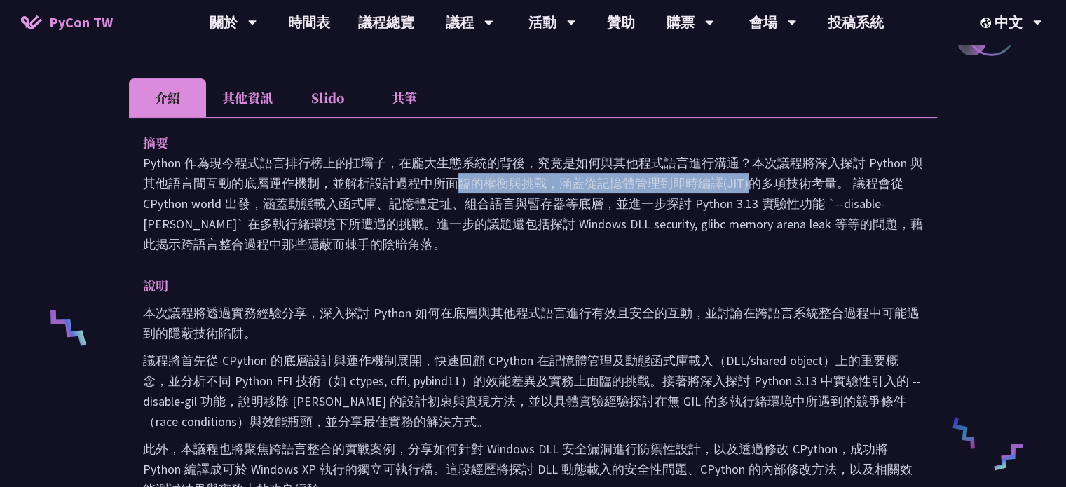
drag, startPoint x: 187, startPoint y: 182, endPoint x: 518, endPoint y: 186, distance: 330.9
click at [518, 186] on p "Python 作為現今程式語言排行榜上的扛壩子，在龐大生態系統的背後，究竟是如何與其他程式語言進行溝通？本次議程將深入探討 Python 與其他語言間互動的底…" at bounding box center [533, 204] width 780 height 102
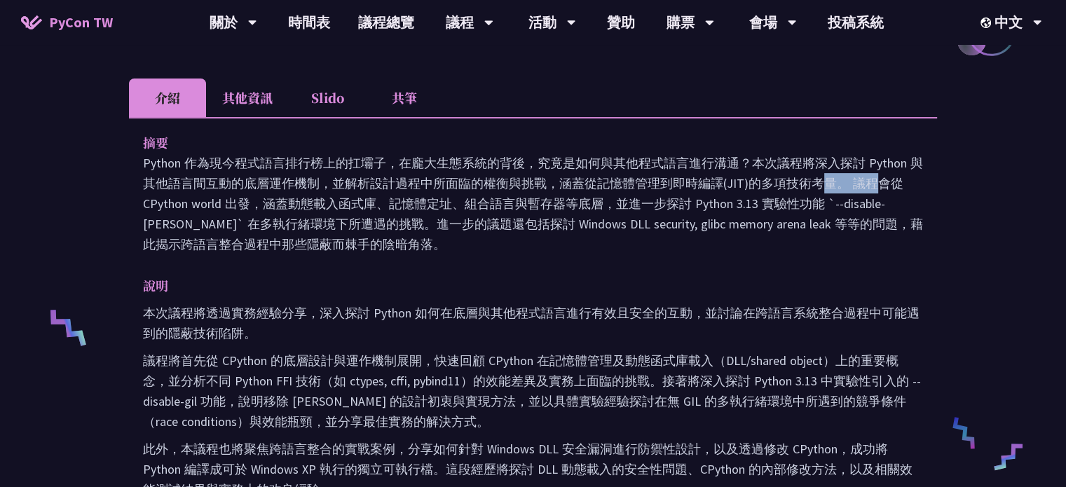
drag, startPoint x: 595, startPoint y: 179, endPoint x: 686, endPoint y: 181, distance: 91.2
click at [686, 181] on p "Python 作為現今程式語言排行榜上的扛壩子，在龐大生態系統的背後，究竟是如何與其他程式語言進行溝通？本次議程將深入探討 Python 與其他語言間互動的底…" at bounding box center [533, 204] width 780 height 102
drag, startPoint x: 651, startPoint y: 179, endPoint x: 762, endPoint y: 184, distance: 110.9
click at [762, 184] on p "Python 作為現今程式語言排行榜上的扛壩子，在龐大生態系統的背後，究竟是如何與其他程式語言進行溝通？本次議程將深入探討 Python 與其他語言間互動的底…" at bounding box center [533, 204] width 780 height 102
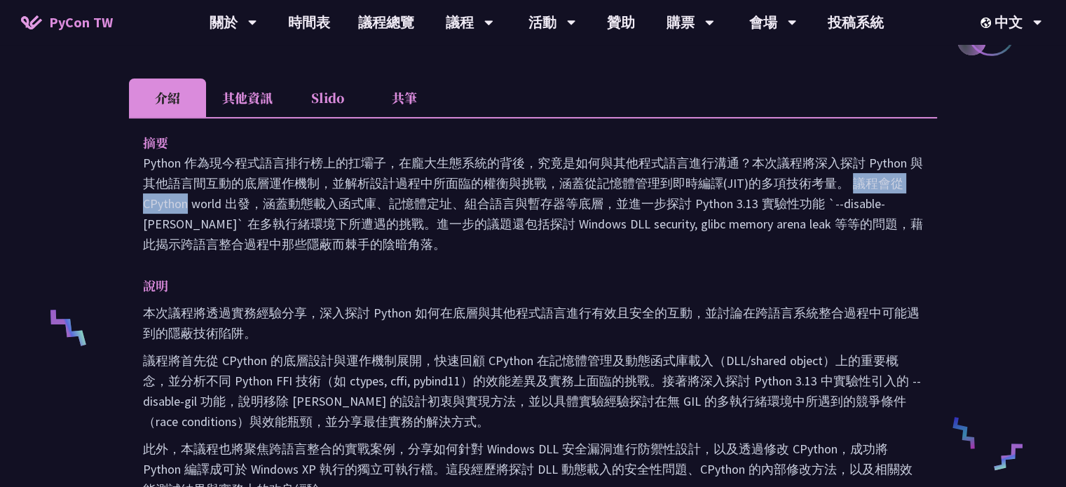
click at [762, 184] on p "Python 作為現今程式語言排行榜上的扛壩子，在龐大生態系統的背後，究竟是如何與其他程式語言進行溝通？本次議程將深入探討 Python 與其他語言間互動的底…" at bounding box center [533, 204] width 780 height 102
drag, startPoint x: 708, startPoint y: 184, endPoint x: 798, endPoint y: 184, distance: 89.7
click at [797, 184] on p "Python 作為現今程式語言排行榜上的扛壩子，在龐大生態系統的背後，究竟是如何與其他程式語言進行溝通？本次議程將深入探討 Python 與其他語言間互動的底…" at bounding box center [533, 204] width 780 height 102
click at [780, 187] on p "Python 作為現今程式語言排行榜上的扛壩子，在龐大生態系統的背後，究竟是如何與其他程式語言進行溝通？本次議程將深入探討 Python 與其他語言間互動的底…" at bounding box center [533, 204] width 780 height 102
drag, startPoint x: 852, startPoint y: 190, endPoint x: 872, endPoint y: 191, distance: 20.3
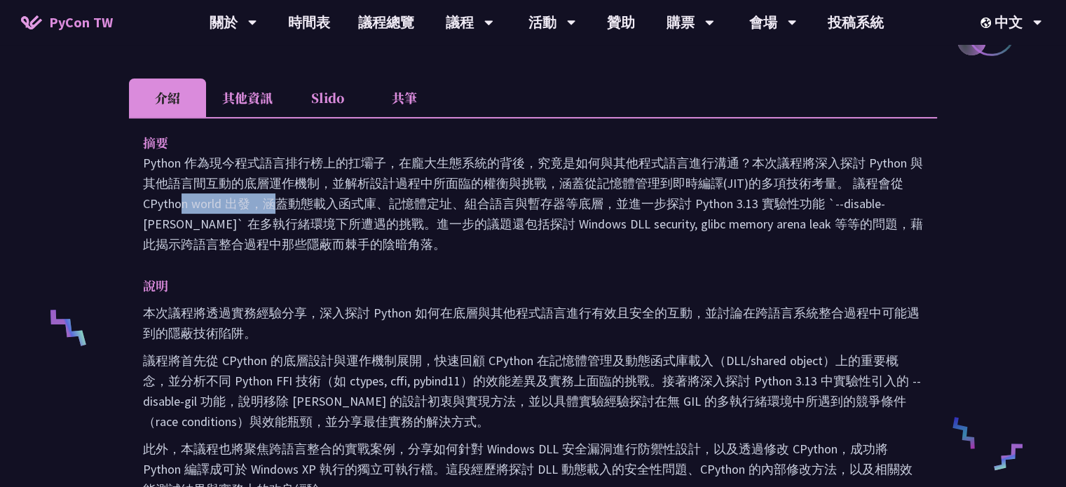
click at [872, 191] on p "Python 作為現今程式語言排行榜上的扛壩子，在龐大生態系統的背後，究竟是如何與其他程式語言進行溝通？本次議程將深入探討 Python 與其他語言間互動的底…" at bounding box center [533, 204] width 780 height 102
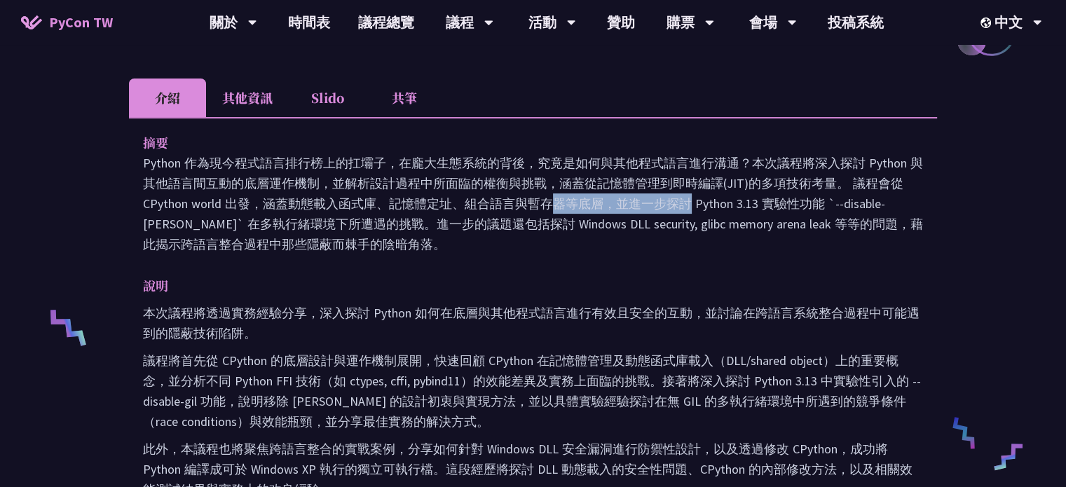
drag, startPoint x: 293, startPoint y: 204, endPoint x: 460, endPoint y: 201, distance: 166.9
click at [460, 201] on p "Python 作為現今程式語言排行榜上的扛壩子，在龐大生態系統的背後，究竟是如何與其他程式語言進行溝通？本次議程將深入探討 Python 與其他語言間互動的底…" at bounding box center [533, 204] width 780 height 102
drag, startPoint x: 404, startPoint y: 196, endPoint x: 557, endPoint y: 202, distance: 153.0
click at [557, 202] on p "Python 作為現今程式語言排行榜上的扛壩子，在龐大生態系統的背後，究竟是如何與其他程式語言進行溝通？本次議程將深入探討 Python 與其他語言間互動的底…" at bounding box center [533, 204] width 780 height 102
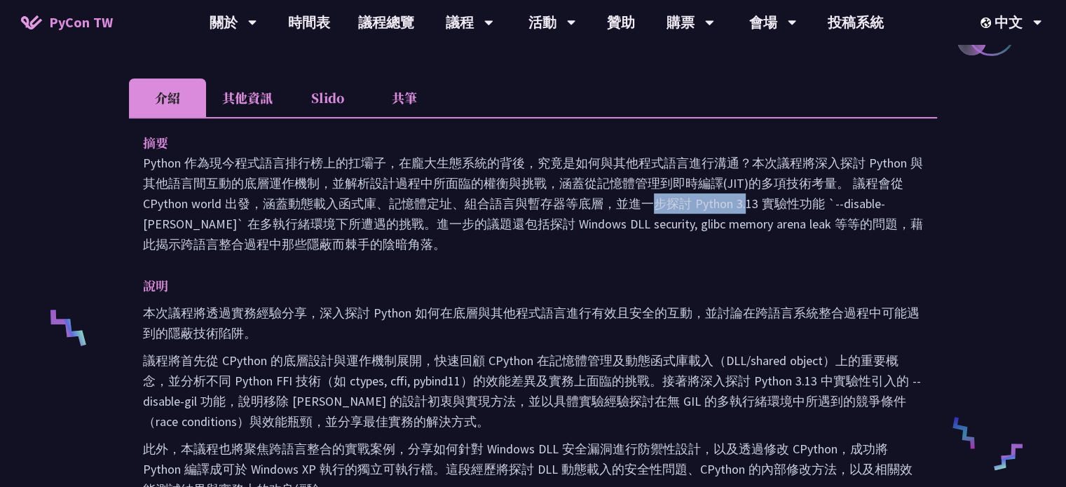
click at [557, 202] on p "Python 作為現今程式語言排行榜上的扛壩子，在龐大生態系統的背後，究竟是如何與其他程式語言進行溝通？本次議程將深入探討 Python 與其他語言間互動的底…" at bounding box center [533, 204] width 780 height 102
drag, startPoint x: 566, startPoint y: 203, endPoint x: 594, endPoint y: 205, distance: 27.4
click at [592, 205] on p "Python 作為現今程式語言排行榜上的扛壩子，在龐大生態系統的背後，究竟是如何與其他程式語言進行溝通？本次議程將深入探討 Python 與其他語言間互動的底…" at bounding box center [533, 204] width 780 height 102
click at [594, 205] on p "Python 作為現今程式語言排行榜上的扛壩子，在龐大生態系統的背後，究竟是如何與其他程式語言進行溝通？本次議程將深入探討 Python 與其他語言間互動的底…" at bounding box center [533, 204] width 780 height 102
drag, startPoint x: 545, startPoint y: 200, endPoint x: 643, endPoint y: 200, distance: 98.1
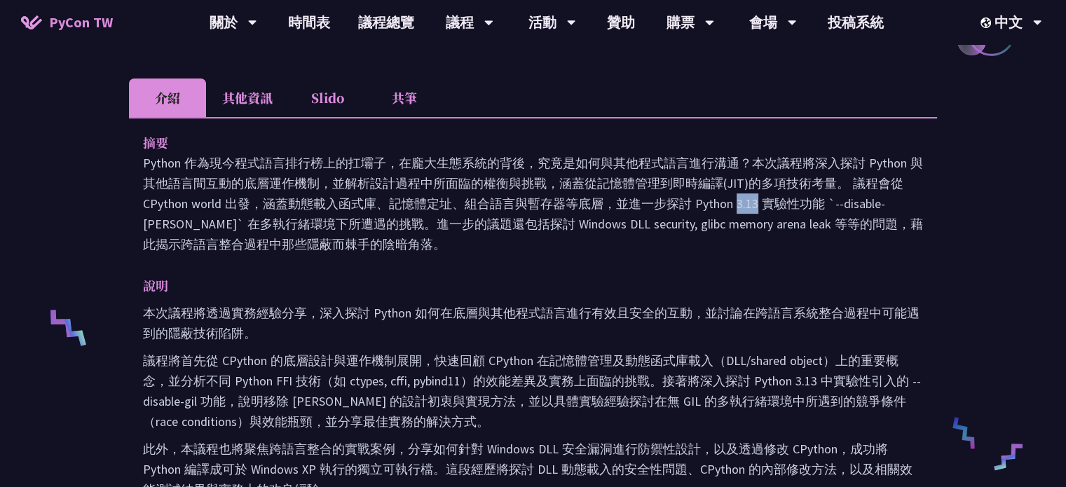
click at [639, 200] on p "Python 作為現今程式語言排行榜上的扛壩子，在龐大生態系統的背後，究竟是如何與其他程式語言進行溝通？本次議程將深入探討 Python 與其他語言間互動的底…" at bounding box center [533, 204] width 780 height 102
click at [643, 200] on p "Python 作為現今程式語言排行榜上的扛壩子，在龐大生態系統的背後，究竟是如何與其他程式語言進行溝通？本次議程將深入探討 Python 與其他語言間互動的底…" at bounding box center [533, 204] width 780 height 102
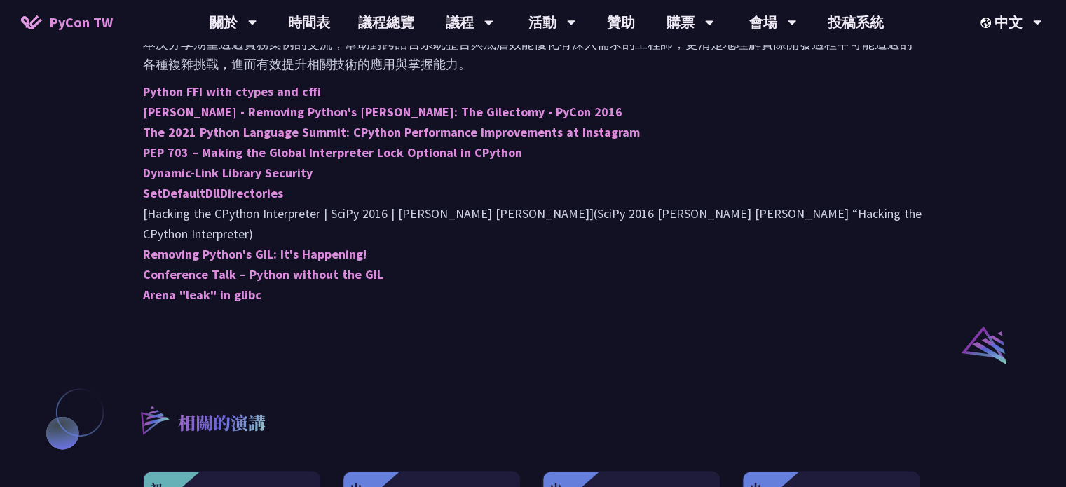
scroll to position [934, 0]
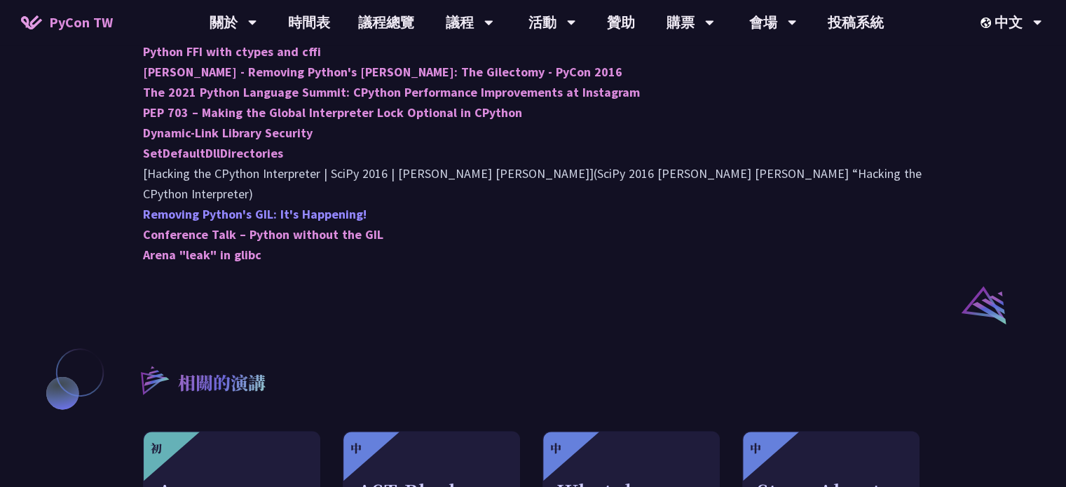
click at [250, 206] on link "Removing Python's GIL: It's Happening!" at bounding box center [255, 214] width 224 height 16
